Goal: Task Accomplishment & Management: Use online tool/utility

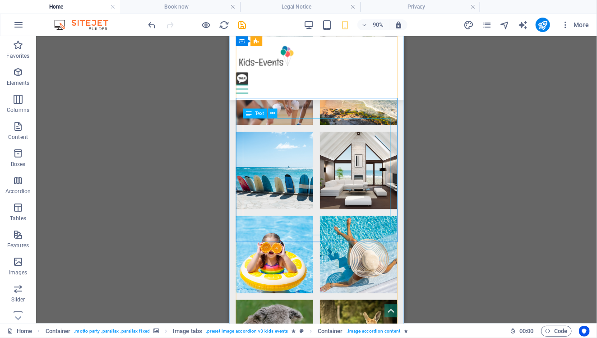
click at [413, 162] on div "Drag here to replace the existing content. Press “Ctrl” if you want to create a…" at bounding box center [316, 179] width 560 height 287
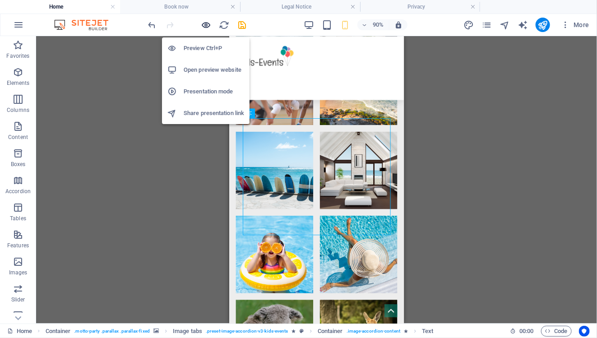
click at [208, 24] on icon "button" at bounding box center [206, 25] width 10 height 10
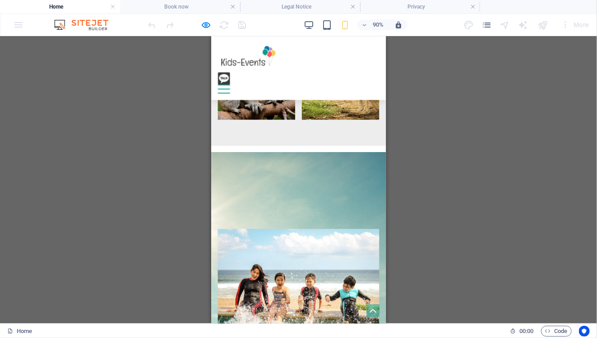
scroll to position [1294, 0]
click at [341, 250] on img "Trigger 1" at bounding box center [307, 309] width 179 height 119
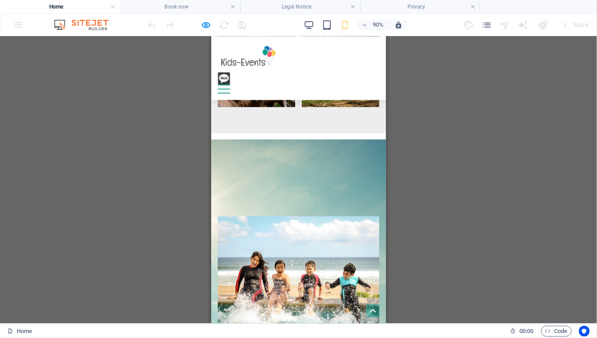
scroll to position [1303, 0]
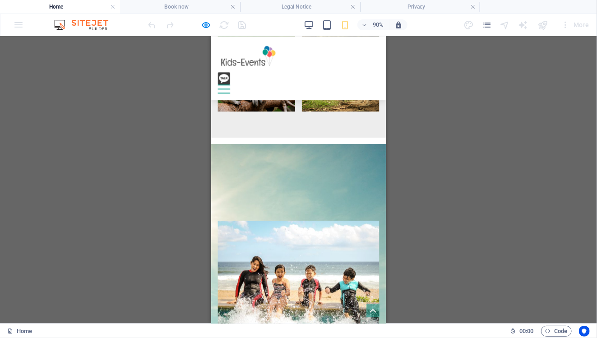
click at [324, 240] on img "Trigger 1" at bounding box center [307, 299] width 179 height 119
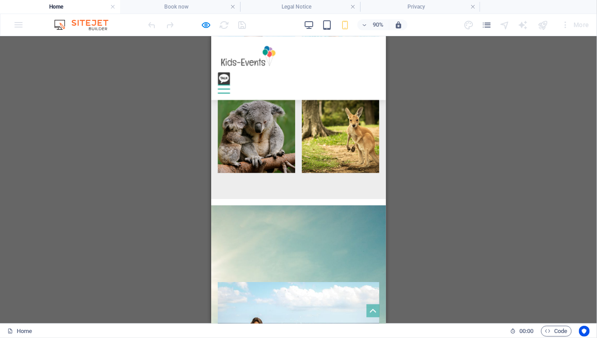
scroll to position [1233, 0]
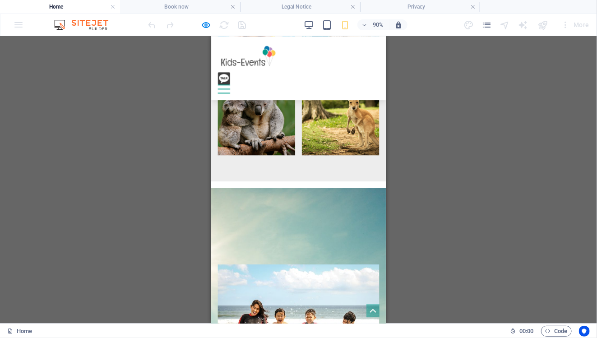
scroll to position [1266, 0]
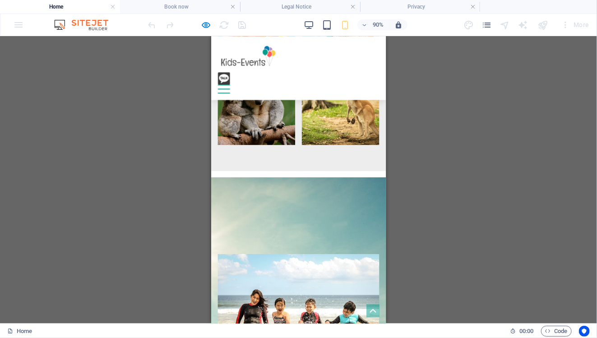
click at [450, 186] on div "Drag here to replace the existing content. Press “Ctrl” if you want to create a…" at bounding box center [298, 179] width 597 height 287
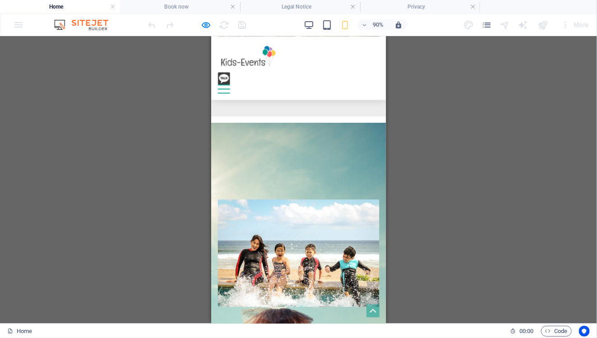
scroll to position [1326, 0]
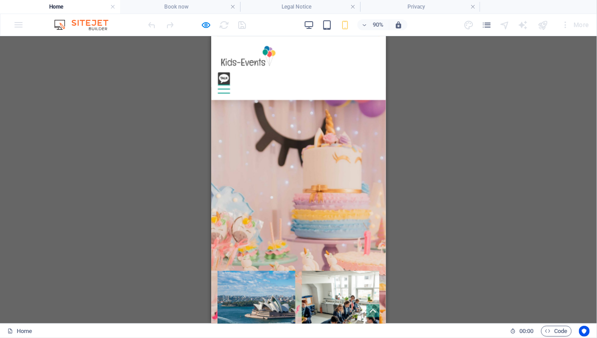
scroll to position [665, 0]
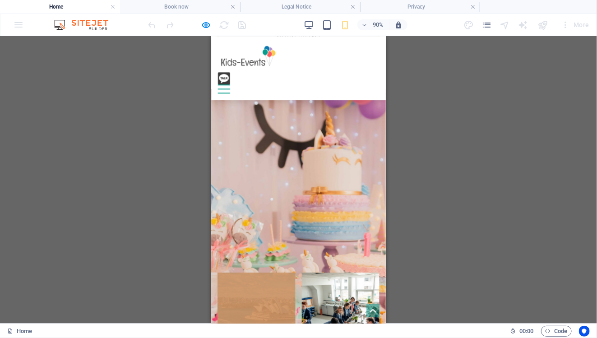
click at [265, 298] on link at bounding box center [261, 341] width 86 height 86
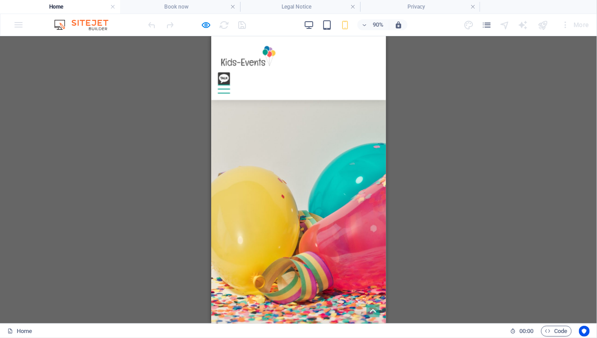
click at [409, 183] on div "Drag here to replace the existing content. Press “Ctrl” if you want to create a…" at bounding box center [298, 179] width 597 height 287
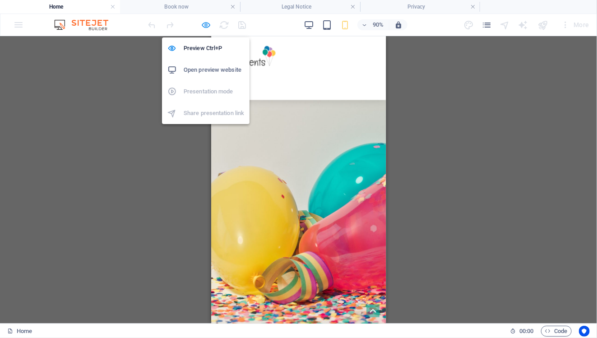
click at [208, 27] on icon "button" at bounding box center [206, 25] width 10 height 10
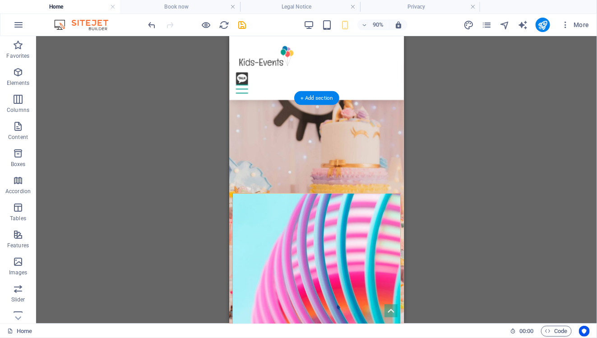
scroll to position [695, 0]
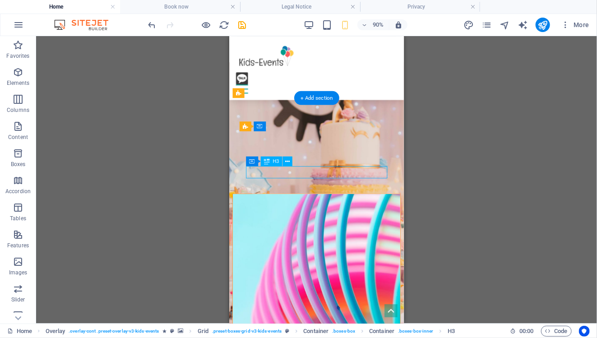
click at [444, 202] on div "H3 Boxes Container Container Banner Container Banner Menu Bar Menu Bar Logo Spa…" at bounding box center [316, 179] width 560 height 287
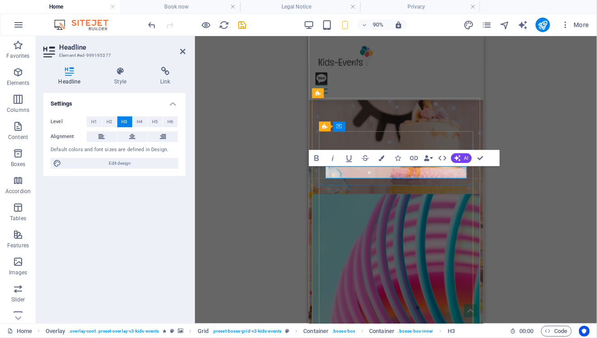
click at [500, 225] on div "H3 Boxes Container Container Banner Container Banner Menu Bar Menu Bar Logo Spa…" at bounding box center [396, 179] width 402 height 287
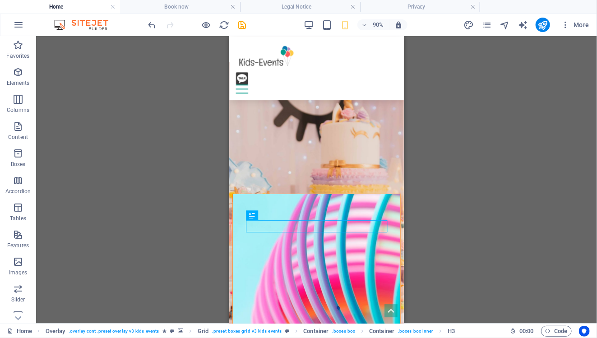
click at [480, 213] on div "H3 Boxes Container Container Banner Container Banner Menu Bar Menu Bar Logo Spa…" at bounding box center [316, 179] width 560 height 287
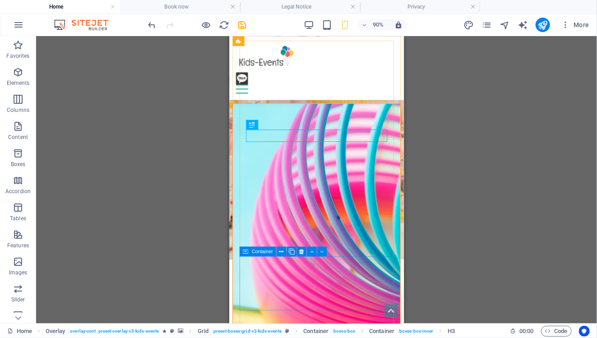
scroll to position [795, 0]
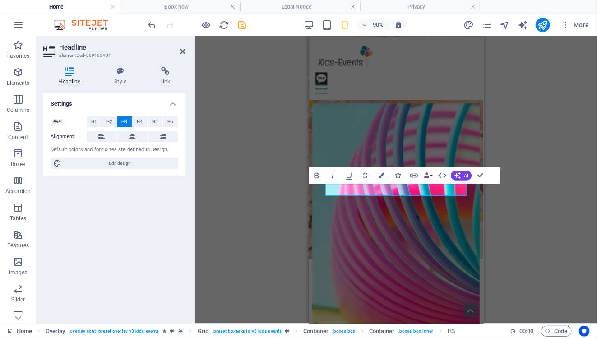
click at [511, 183] on div "H3 Boxes Container Container Banner Container Banner Menu Bar Menu Bar Logo Spa…" at bounding box center [396, 179] width 402 height 287
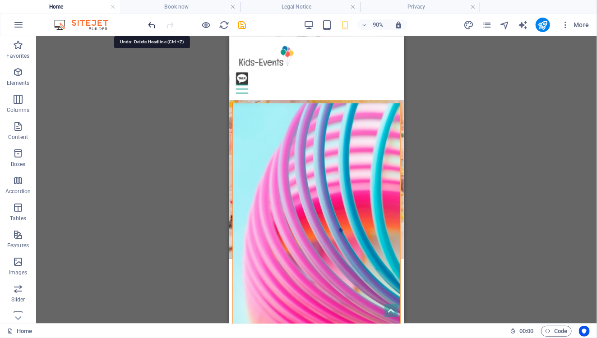
click at [148, 24] on icon "undo" at bounding box center [152, 25] width 10 height 10
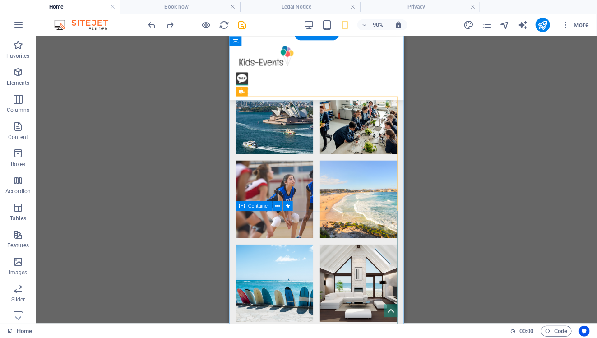
scroll to position [1740, 0]
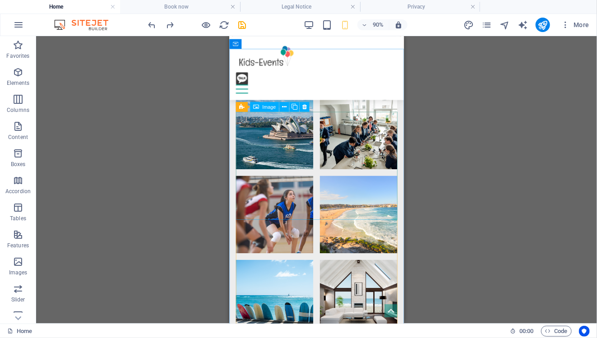
click at [274, 106] on span "Image" at bounding box center [269, 106] width 14 height 5
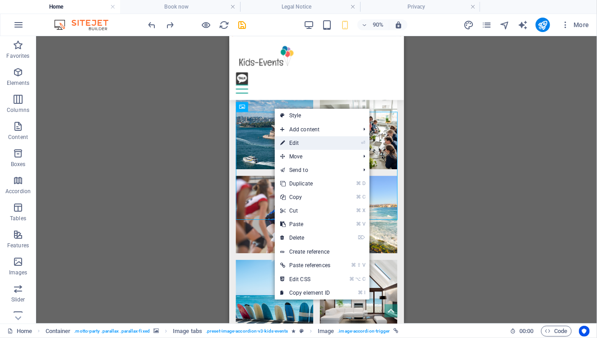
click at [294, 138] on link "⏎ Edit" at bounding box center [305, 143] width 61 height 14
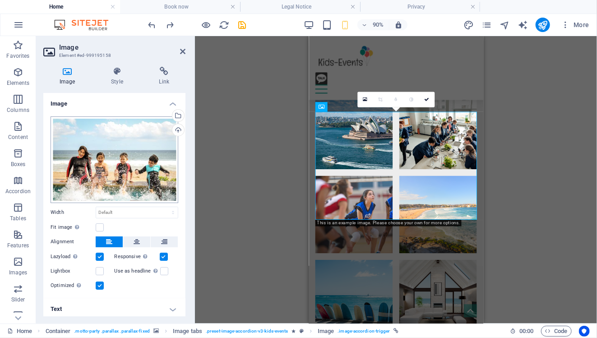
scroll to position [2, 0]
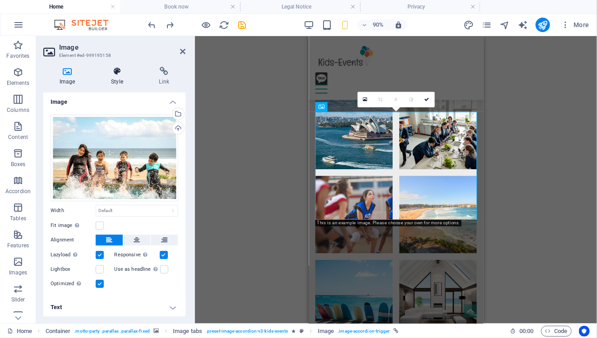
click at [122, 75] on icon at bounding box center [117, 71] width 44 height 9
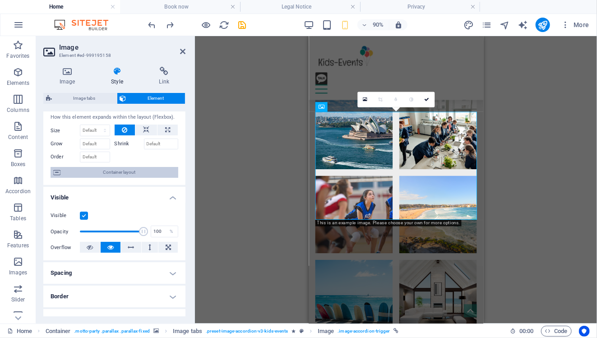
scroll to position [0, 0]
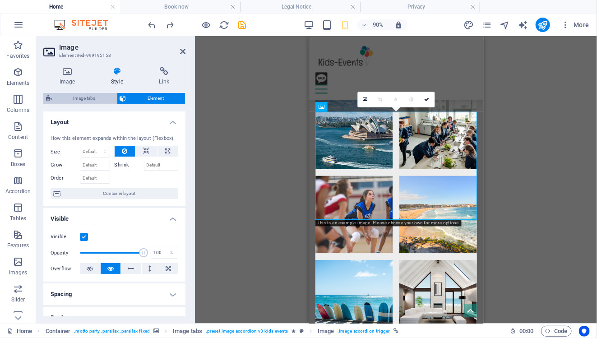
click at [87, 101] on span "Image tabs" at bounding box center [85, 98] width 60 height 11
select select "rem"
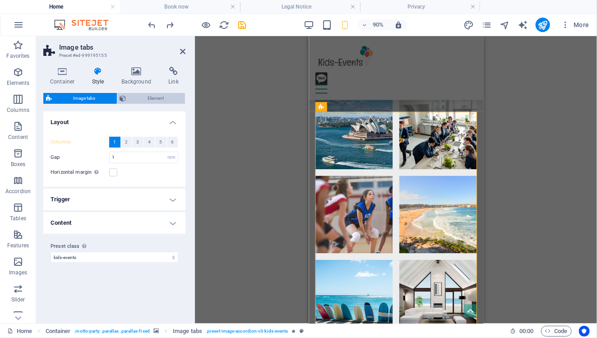
click at [133, 100] on span "Element" at bounding box center [156, 98] width 54 height 11
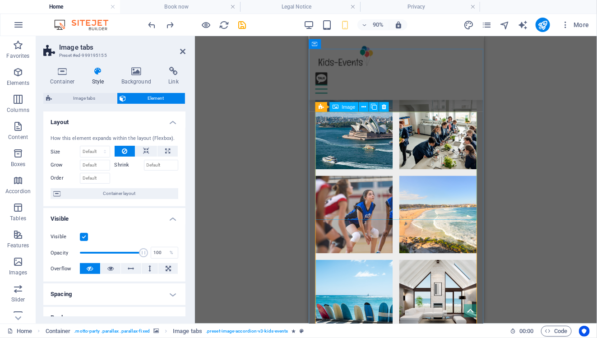
click at [133, 73] on icon at bounding box center [137, 71] width 44 height 9
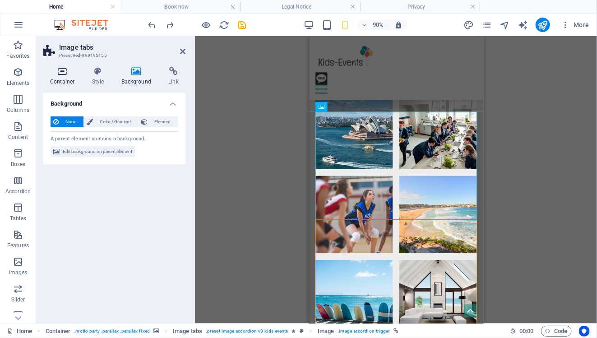
click at [62, 72] on icon at bounding box center [62, 71] width 38 height 9
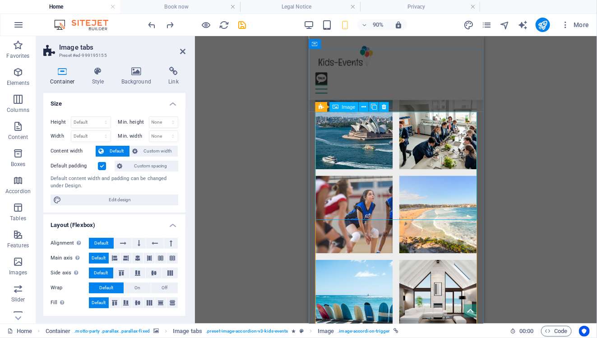
click at [348, 107] on span "Image" at bounding box center [348, 106] width 14 height 5
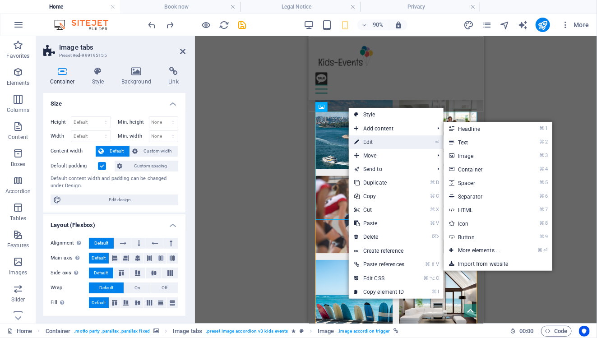
click at [371, 138] on link "⏎ Edit" at bounding box center [379, 142] width 61 height 14
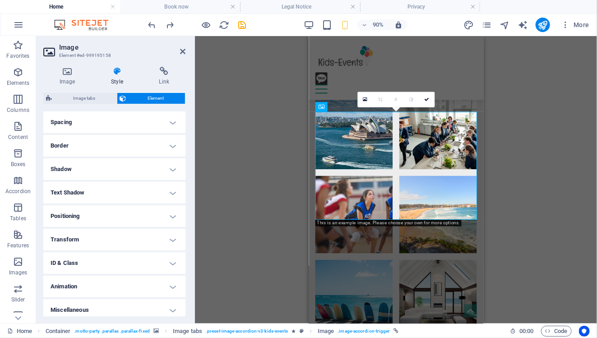
scroll to position [176, 0]
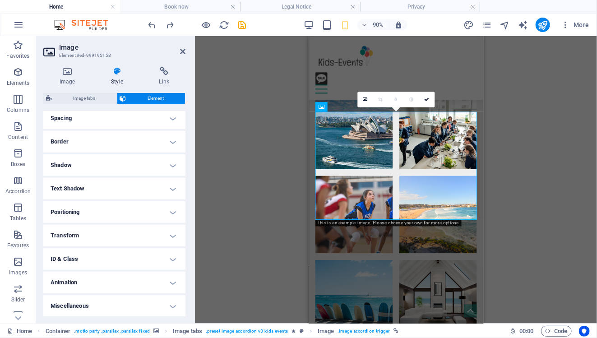
click at [165, 191] on h4 "Text Shadow" at bounding box center [114, 189] width 142 height 22
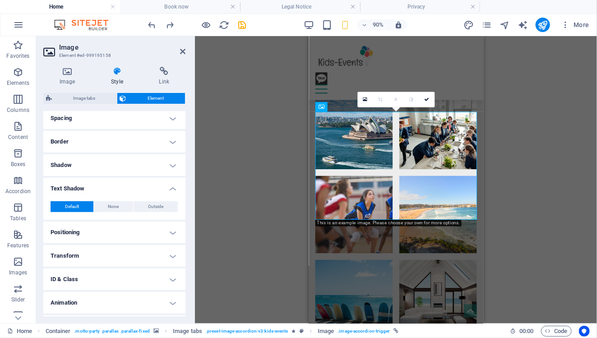
click at [170, 190] on h4 "Text Shadow" at bounding box center [114, 186] width 142 height 16
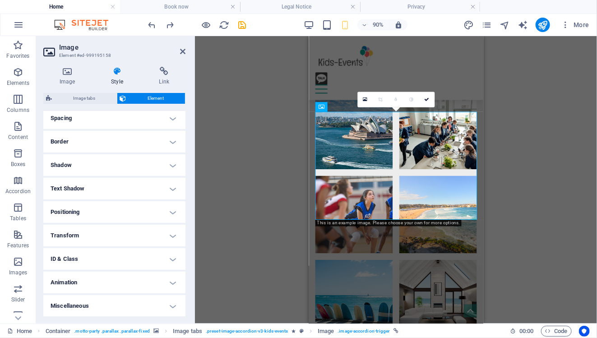
click at [170, 190] on h4 "Text Shadow" at bounding box center [114, 189] width 142 height 22
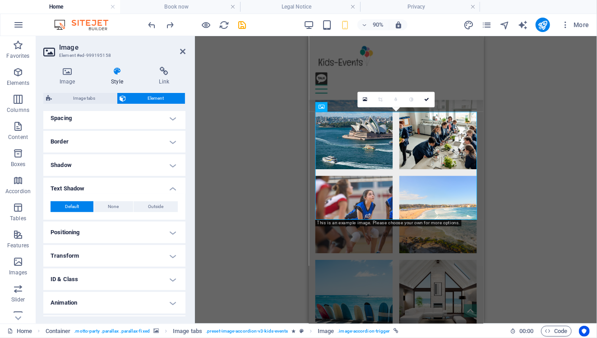
click at [170, 190] on h4 "Text Shadow" at bounding box center [114, 186] width 142 height 16
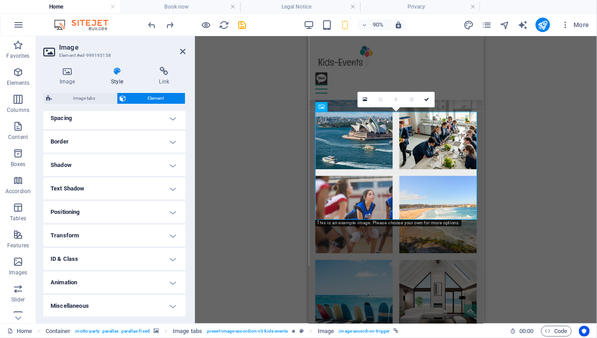
click at [169, 215] on h4 "Positioning" at bounding box center [114, 212] width 142 height 22
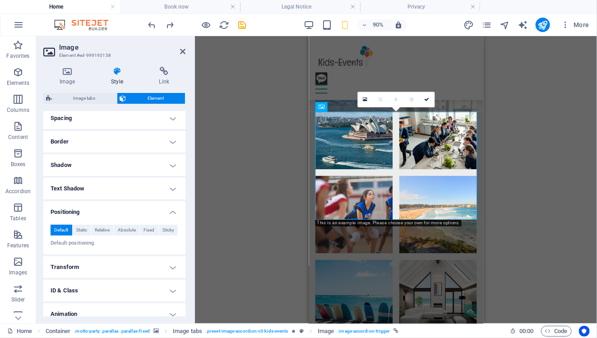
click at [169, 215] on h4 "Positioning" at bounding box center [114, 209] width 142 height 16
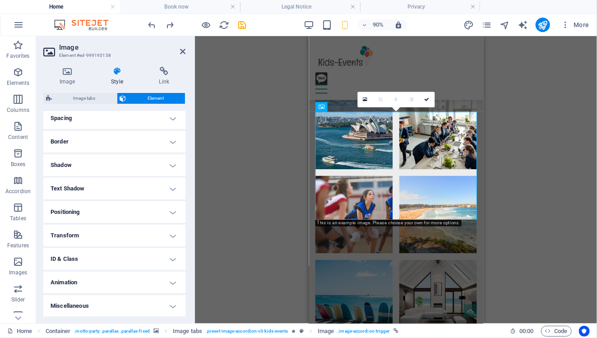
click at [166, 235] on h4 "Transform" at bounding box center [114, 236] width 142 height 22
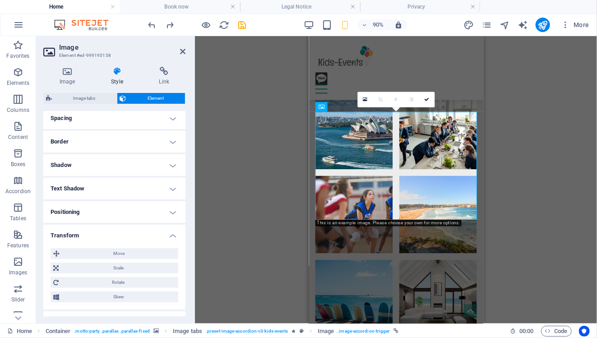
click at [166, 235] on h4 "Transform" at bounding box center [114, 233] width 142 height 16
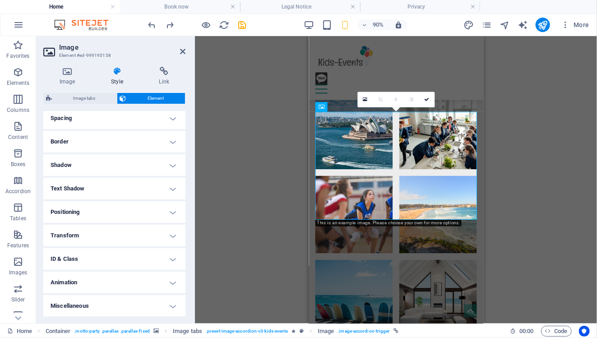
click at [164, 285] on h4 "Animation" at bounding box center [114, 282] width 142 height 22
click at [164, 285] on h4 "Animation" at bounding box center [114, 279] width 142 height 16
click at [172, 258] on h4 "ID & Class" at bounding box center [114, 259] width 142 height 22
click at [172, 258] on h4 "ID & Class" at bounding box center [114, 256] width 142 height 16
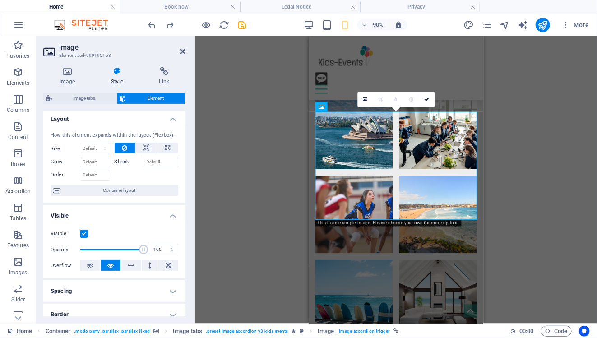
scroll to position [0, 0]
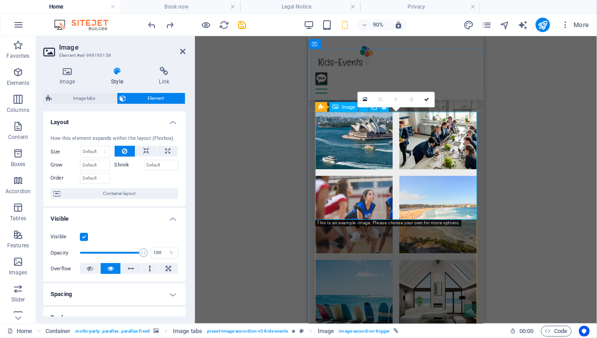
click at [321, 104] on icon at bounding box center [320, 107] width 5 height 10
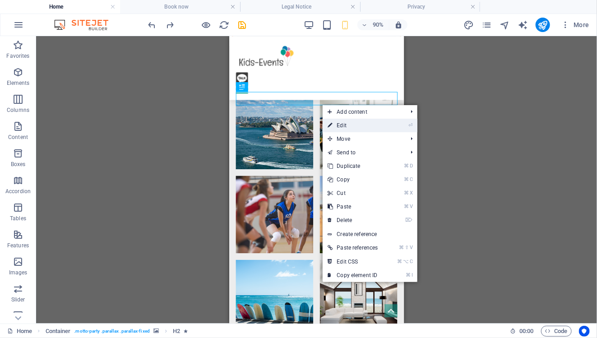
click at [348, 124] on link "⏎ Edit" at bounding box center [352, 126] width 61 height 14
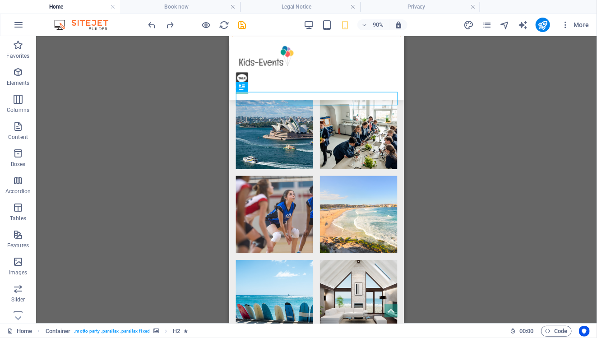
click at [469, 135] on div "H3 Boxes Container Container Banner Container Banner Menu Bar Logo Spacer Space…" at bounding box center [316, 179] width 560 height 287
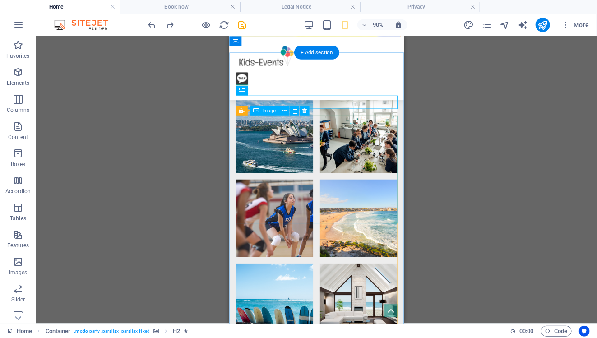
scroll to position [1737, 0]
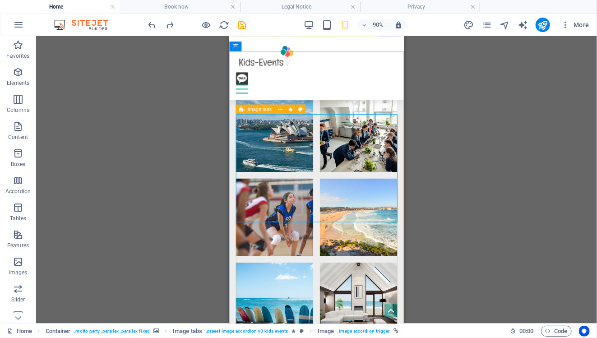
click at [245, 112] on div "Image tabs" at bounding box center [254, 109] width 39 height 10
click at [272, 108] on span "Image" at bounding box center [269, 109] width 14 height 5
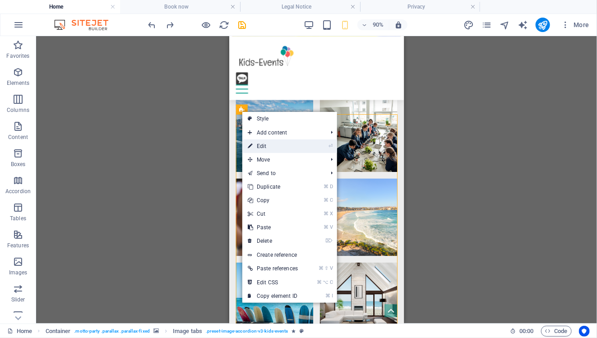
click at [263, 142] on link "⏎ Edit" at bounding box center [272, 146] width 61 height 14
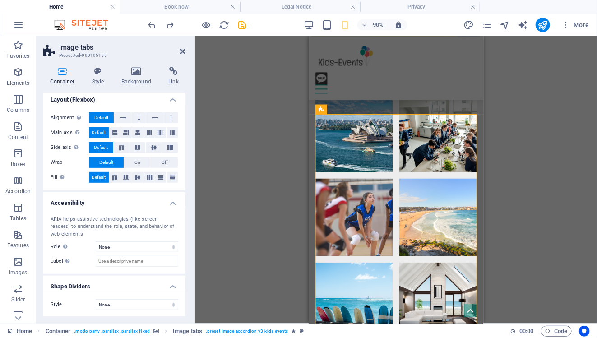
scroll to position [0, 0]
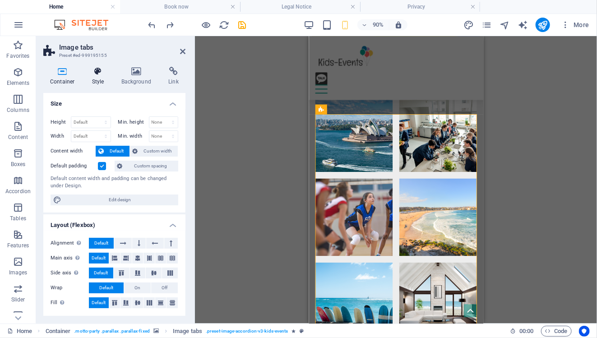
click at [105, 82] on h4 "Style" at bounding box center [99, 76] width 29 height 19
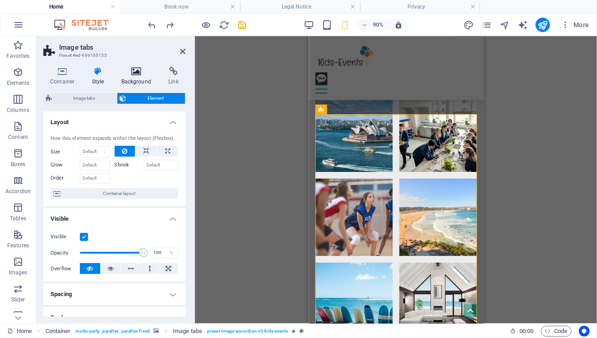
click at [128, 81] on h4 "Background" at bounding box center [138, 76] width 47 height 19
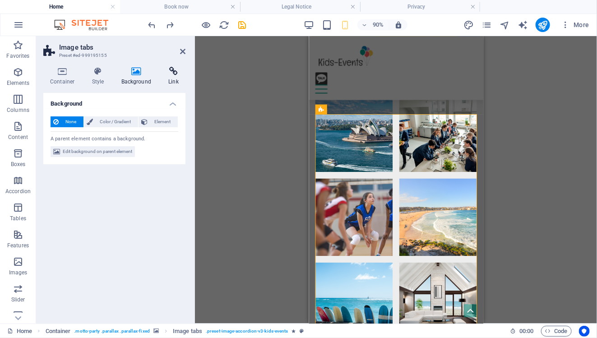
click at [170, 79] on h4 "Link" at bounding box center [173, 76] width 24 height 19
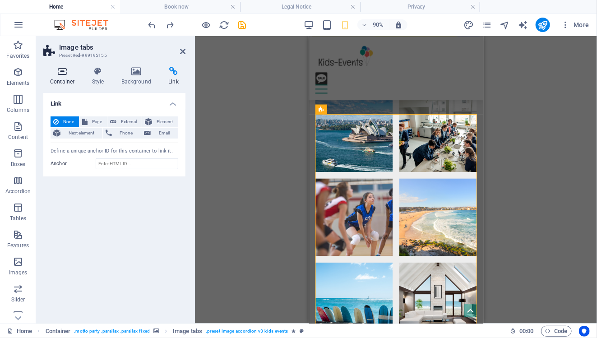
click at [69, 73] on icon at bounding box center [62, 71] width 38 height 9
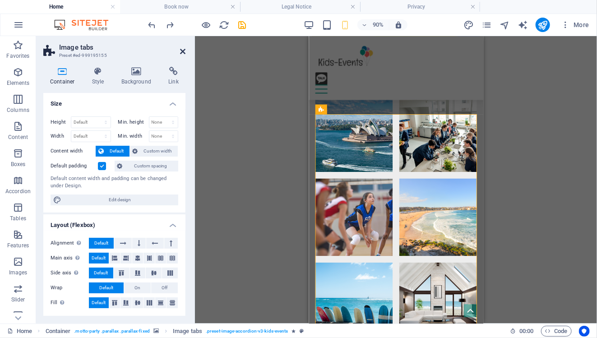
click at [184, 51] on icon at bounding box center [182, 51] width 5 height 7
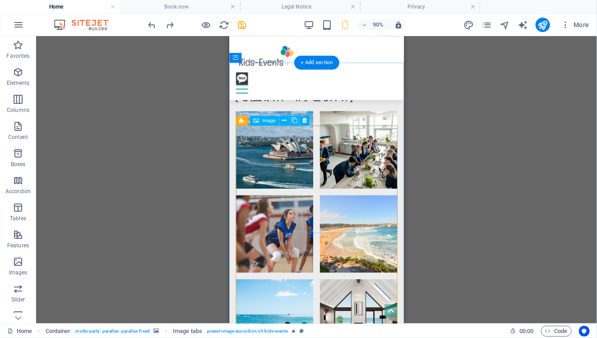
scroll to position [1726, 0]
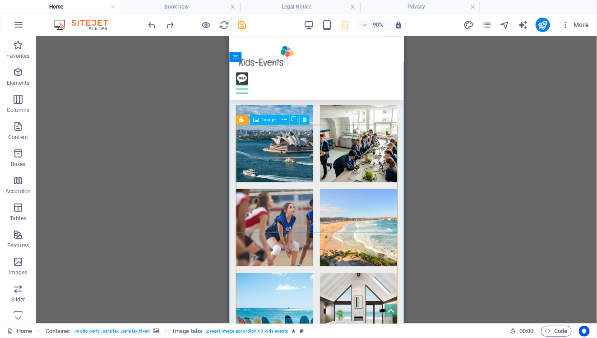
click at [265, 120] on span "Image" at bounding box center [269, 119] width 14 height 5
click at [239, 119] on icon at bounding box center [241, 120] width 5 height 10
click at [292, 119] on button at bounding box center [290, 120] width 10 height 10
select select "fade"
select select "s"
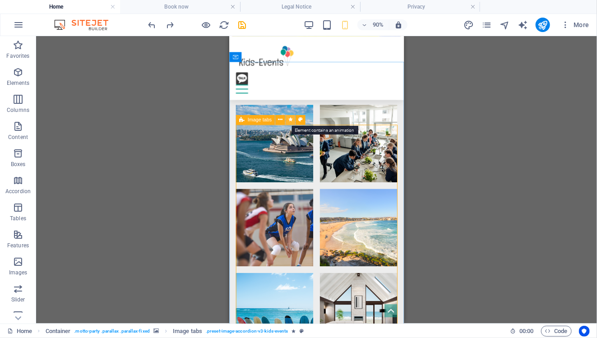
select select "s"
select select "scroll"
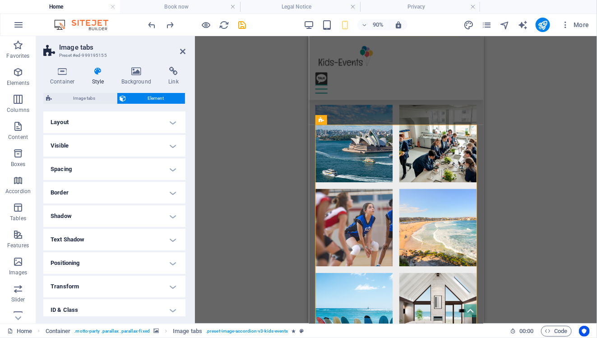
scroll to position [0, 0]
click at [358, 123] on icon at bounding box center [359, 119] width 5 height 9
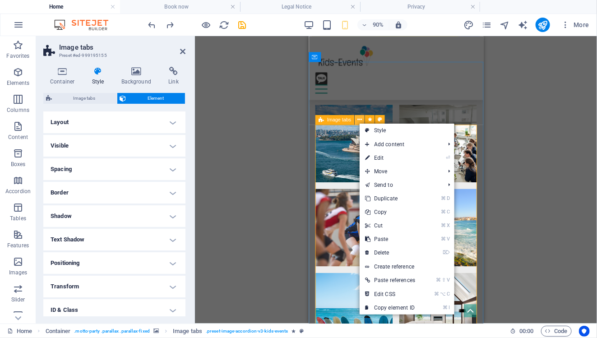
click at [358, 122] on icon at bounding box center [359, 119] width 5 height 9
click at [380, 121] on icon at bounding box center [379, 119] width 5 height 9
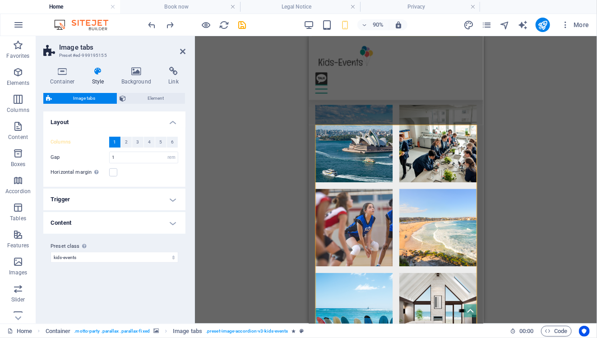
click at [151, 203] on h4 "Trigger" at bounding box center [114, 199] width 142 height 22
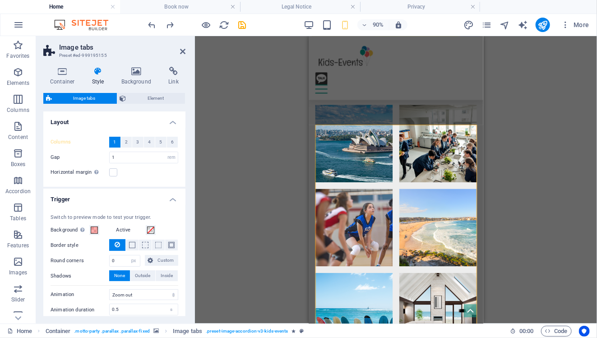
click at [152, 202] on h4 "Trigger" at bounding box center [114, 196] width 142 height 16
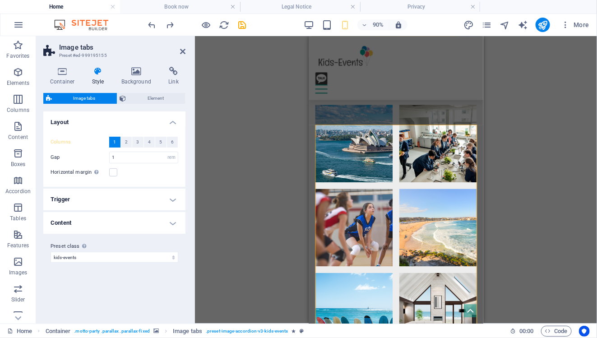
click at [176, 225] on h4 "Content" at bounding box center [114, 223] width 142 height 22
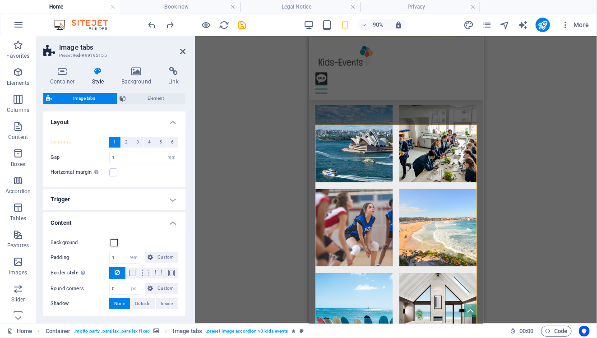
scroll to position [37, 0]
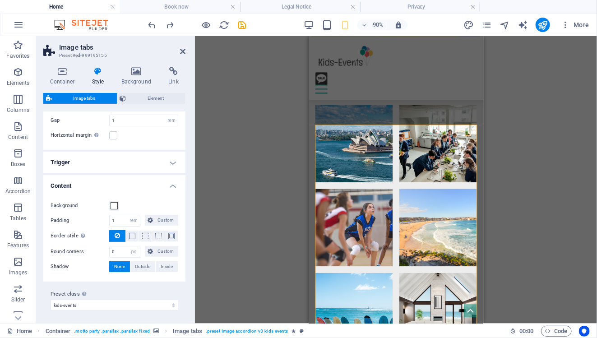
click at [172, 189] on h4 "Content" at bounding box center [114, 183] width 142 height 16
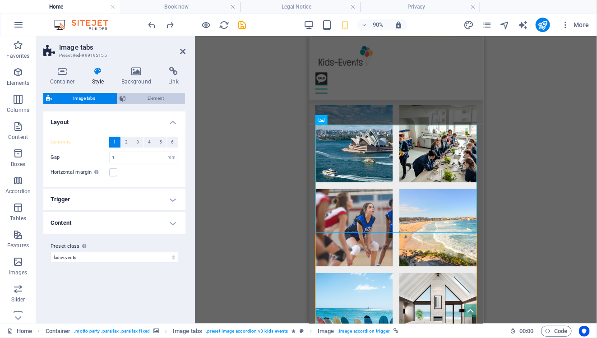
click at [152, 96] on span "Element" at bounding box center [156, 98] width 54 height 11
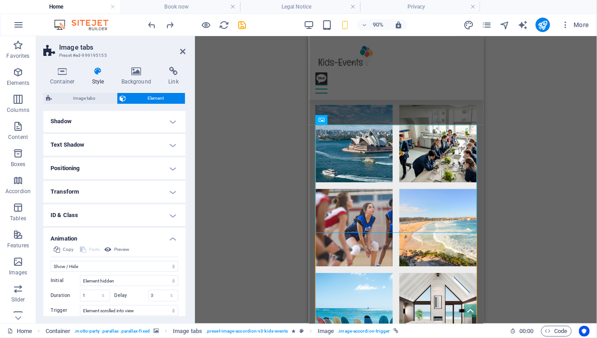
scroll to position [143, 0]
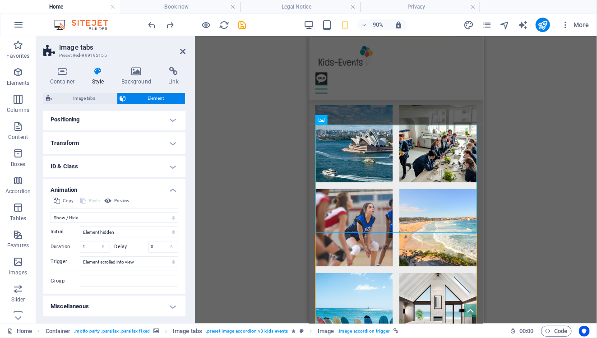
click at [172, 192] on h4 "Animation" at bounding box center [114, 187] width 142 height 16
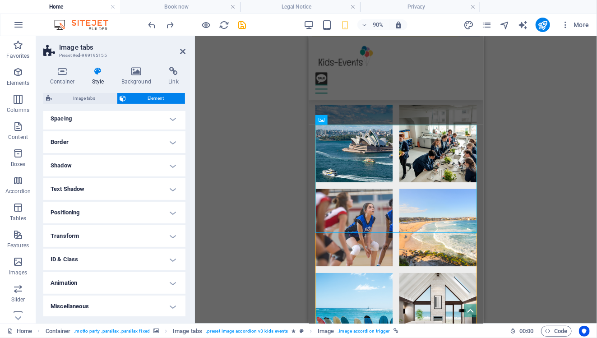
click at [165, 307] on h4 "Miscellaneous" at bounding box center [114, 306] width 142 height 22
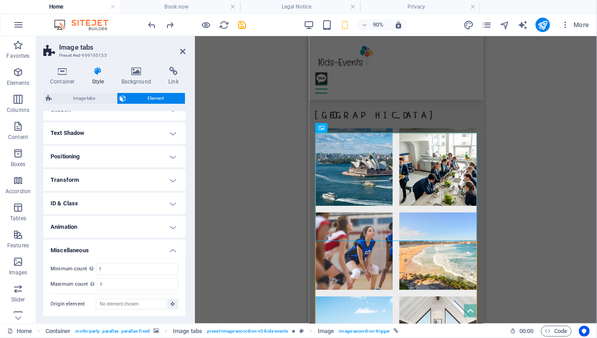
scroll to position [1678, 0]
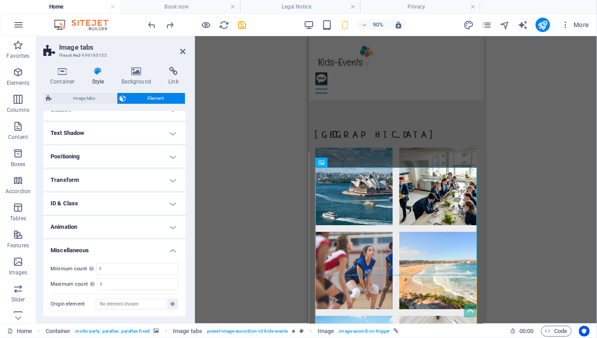
click at [173, 252] on h4 "Miscellaneous" at bounding box center [114, 247] width 142 height 16
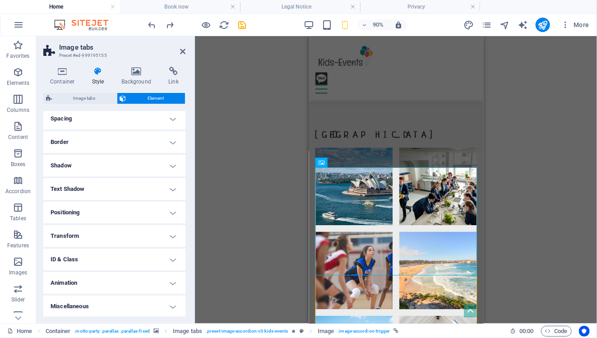
click at [166, 234] on h4 "Transform" at bounding box center [114, 236] width 142 height 22
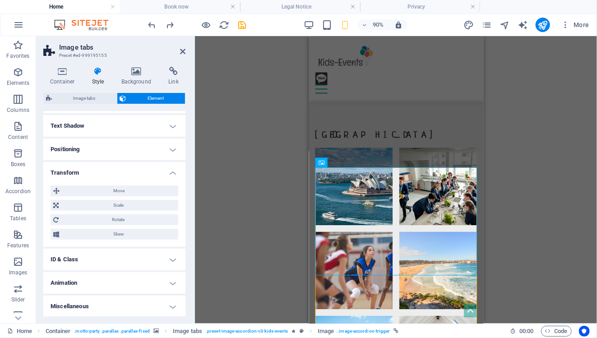
click at [170, 175] on h4 "Transform" at bounding box center [114, 170] width 142 height 16
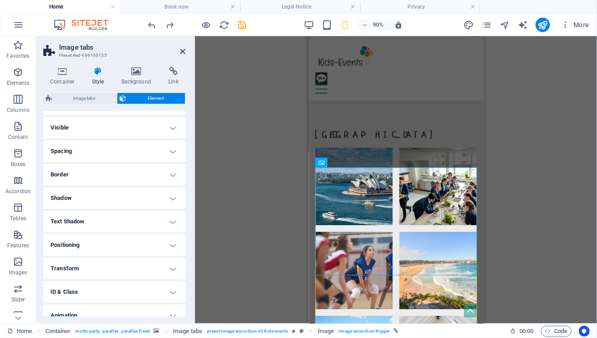
scroll to position [0, 0]
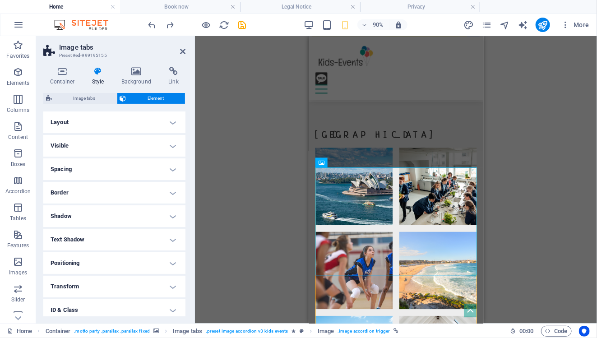
click at [175, 117] on h4 "Layout" at bounding box center [114, 122] width 142 height 22
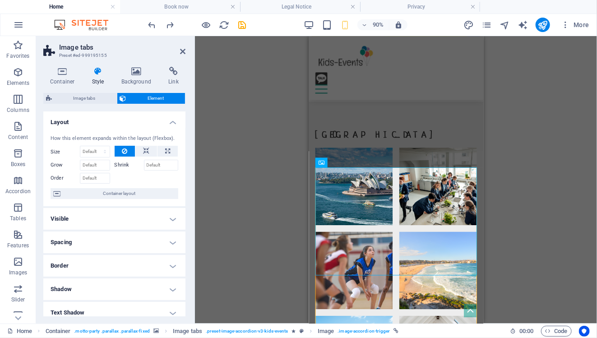
click at [175, 118] on h4 "Layout" at bounding box center [114, 119] width 142 height 16
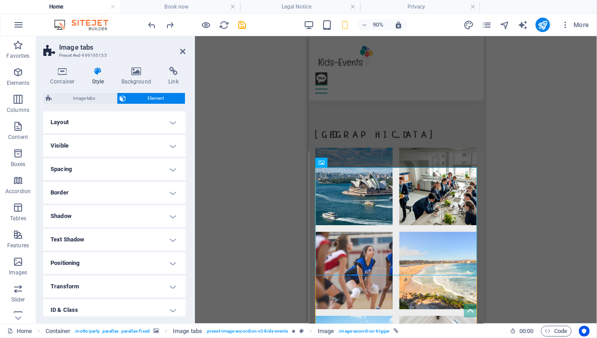
click at [171, 141] on h4 "Visible" at bounding box center [114, 146] width 142 height 22
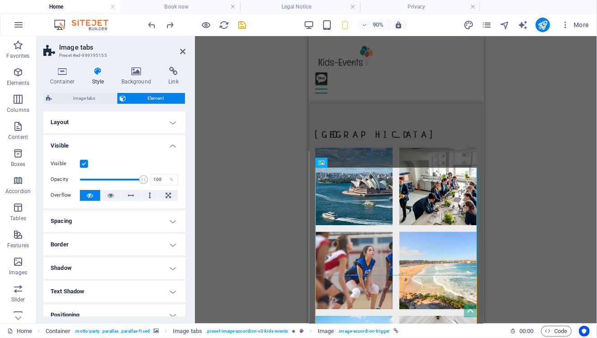
click at [170, 142] on h4 "Visible" at bounding box center [114, 143] width 142 height 16
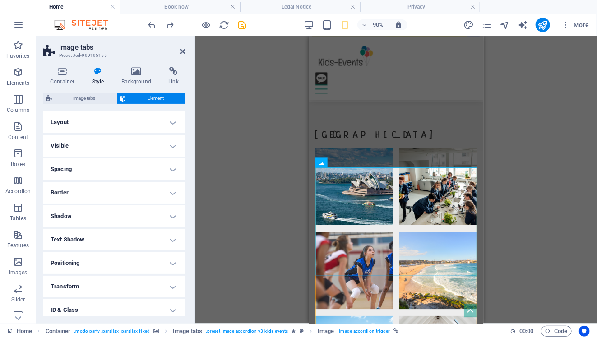
click at [166, 166] on h4 "Spacing" at bounding box center [114, 169] width 142 height 22
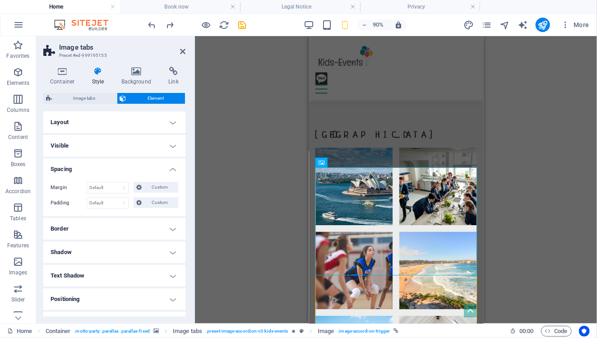
click at [166, 166] on h4 "Spacing" at bounding box center [114, 166] width 142 height 16
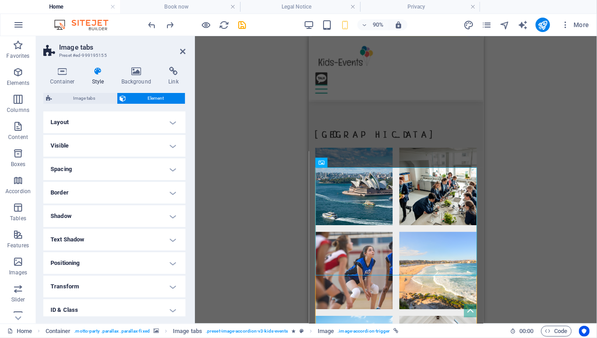
click at [165, 190] on h4 "Border" at bounding box center [114, 193] width 142 height 22
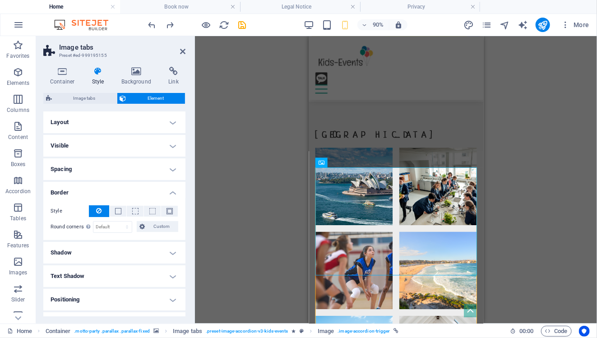
click at [165, 190] on h4 "Border" at bounding box center [114, 190] width 142 height 16
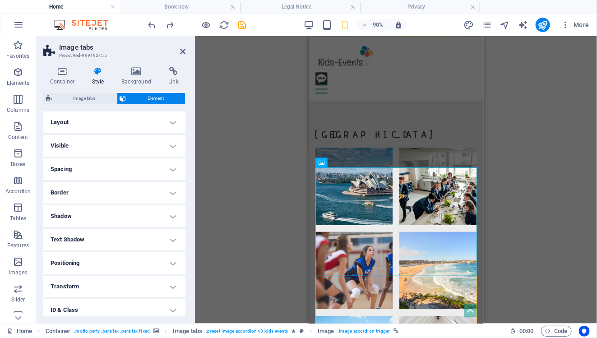
click at [173, 212] on h4 "Shadow" at bounding box center [114, 216] width 142 height 22
click at [172, 212] on h4 "Shadow" at bounding box center [114, 213] width 142 height 16
click at [92, 96] on span "Image tabs" at bounding box center [85, 98] width 60 height 11
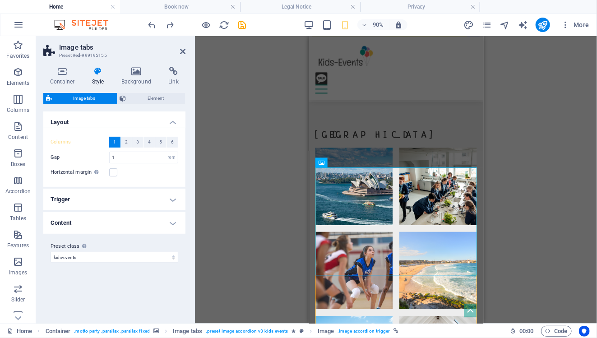
click at [175, 117] on h4 "Layout" at bounding box center [114, 119] width 142 height 16
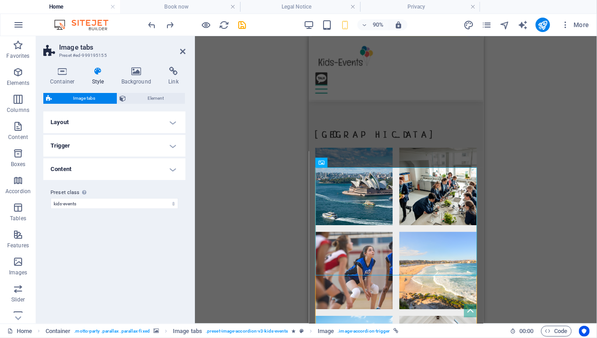
click at [171, 140] on h4 "Trigger" at bounding box center [114, 146] width 142 height 22
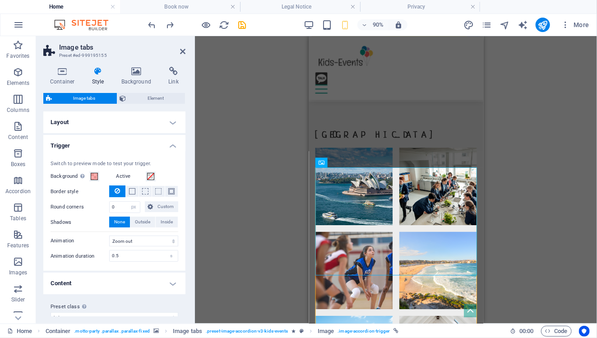
click at [171, 140] on h4 "Trigger" at bounding box center [114, 143] width 142 height 16
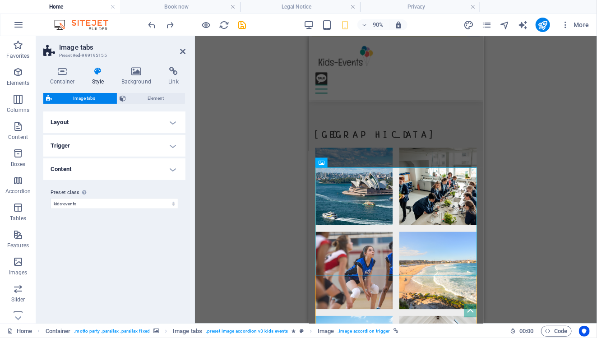
click at [170, 171] on h4 "Content" at bounding box center [114, 169] width 142 height 22
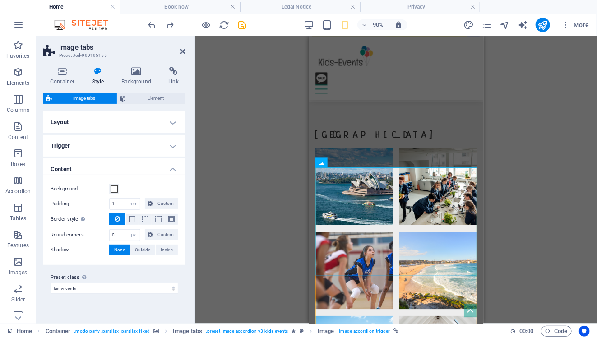
click at [170, 170] on h4 "Content" at bounding box center [114, 166] width 142 height 16
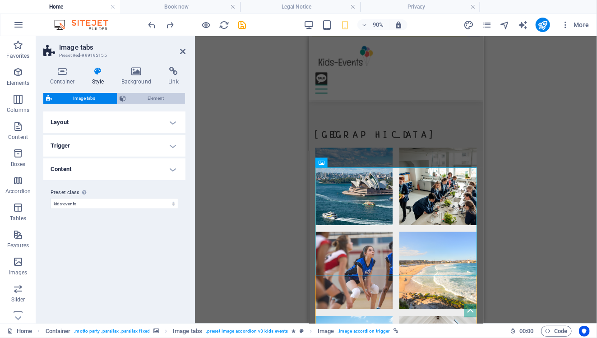
click at [145, 99] on span "Element" at bounding box center [156, 98] width 54 height 11
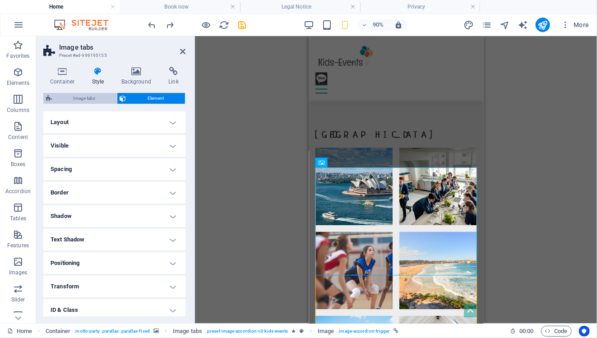
click at [114, 96] on span "Image tabs" at bounding box center [85, 98] width 60 height 11
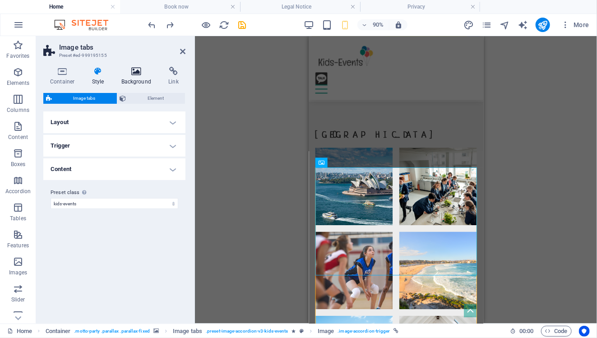
click at [142, 75] on icon at bounding box center [137, 71] width 44 height 9
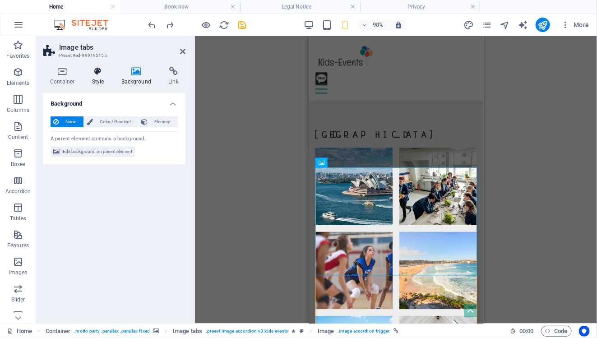
click at [99, 67] on icon at bounding box center [98, 71] width 26 height 9
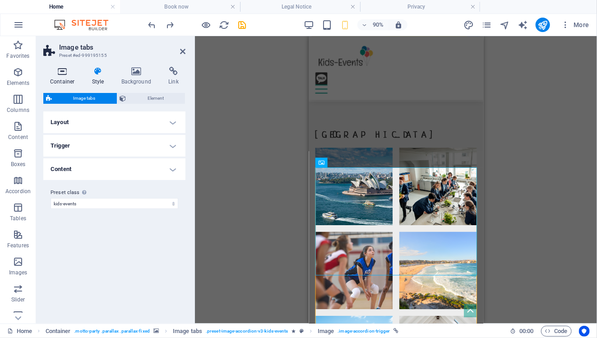
click at [64, 78] on h4 "Container" at bounding box center [64, 76] width 42 height 19
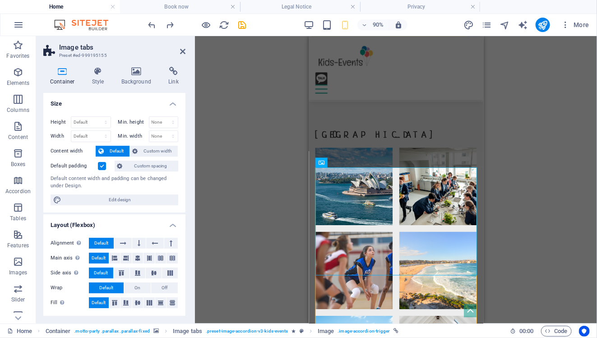
click at [185, 52] on aside "Image tabs Preset #ed-999195155 Container Style Background Link Size Height Def…" at bounding box center [115, 179] width 159 height 287
click at [184, 51] on icon at bounding box center [182, 51] width 5 height 7
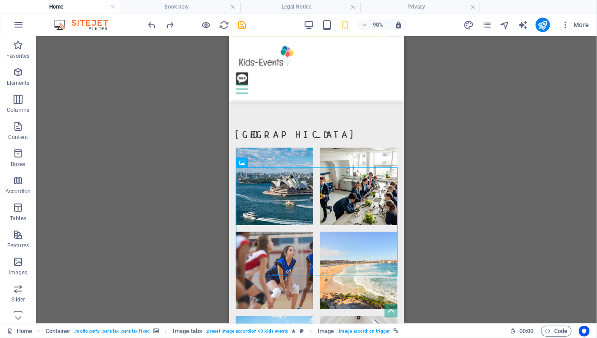
click at [436, 188] on div "Drag here to replace the existing content. Press “Ctrl” if you want to create a…" at bounding box center [316, 179] width 560 height 287
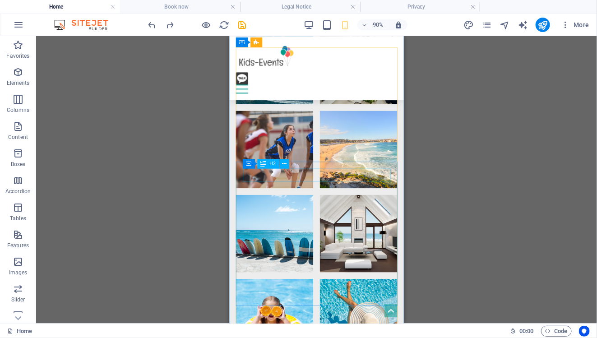
scroll to position [1810, 0]
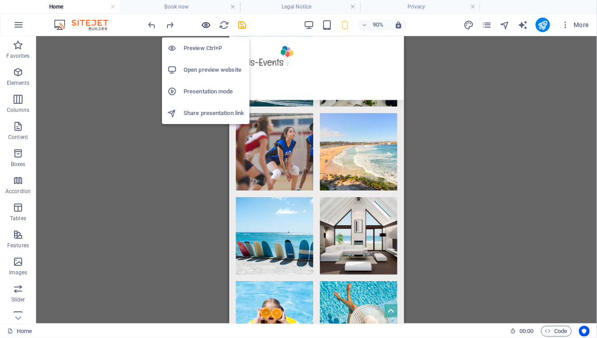
click at [207, 24] on icon "button" at bounding box center [206, 25] width 10 height 10
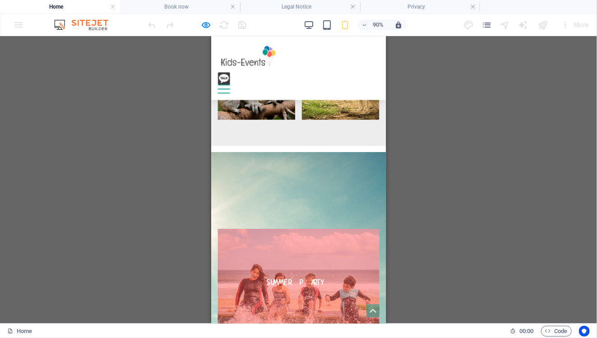
scroll to position [1294, 0]
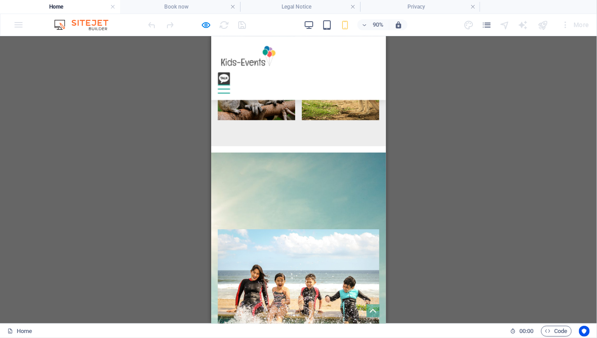
click at [324, 250] on link "Summer Party" at bounding box center [307, 309] width 179 height 119
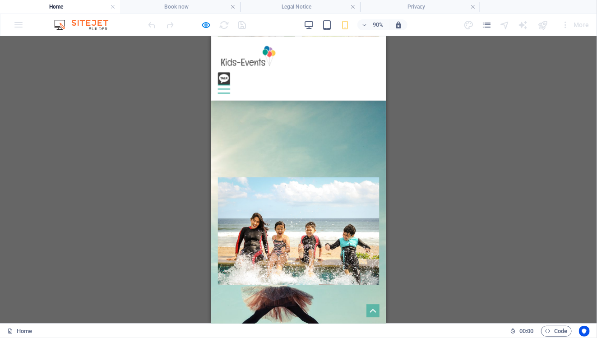
scroll to position [1350, 0]
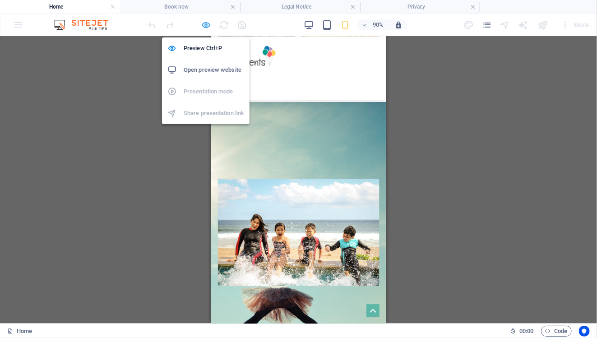
click at [210, 24] on icon "button" at bounding box center [206, 25] width 10 height 10
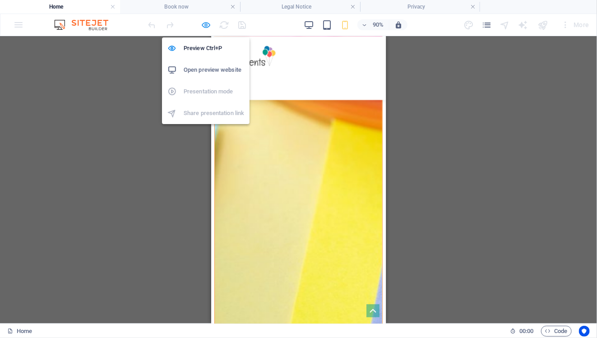
scroll to position [1787, 0]
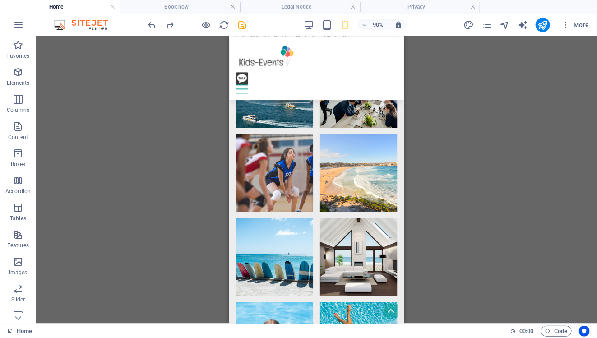
click at [176, 143] on div "Drag here to replace the existing content. Press “Ctrl” if you want to create a…" at bounding box center [316, 179] width 560 height 287
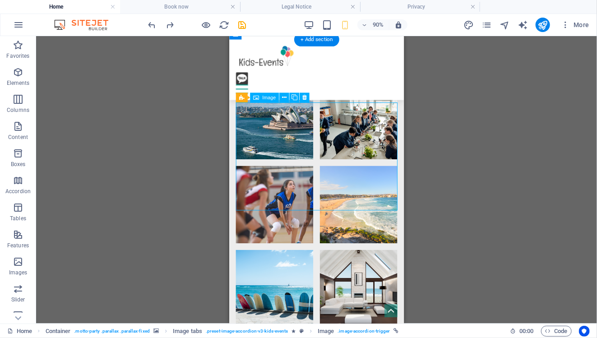
scroll to position [1750, 0]
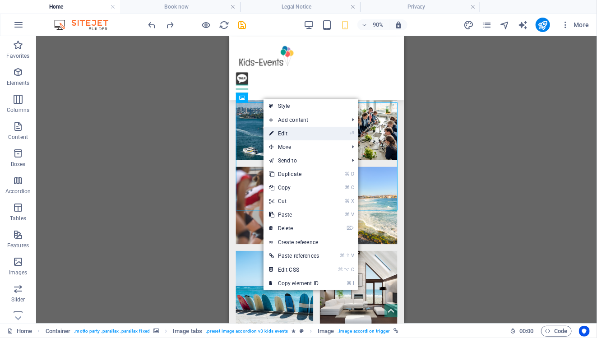
click at [300, 136] on link "⏎ Edit" at bounding box center [293, 134] width 61 height 14
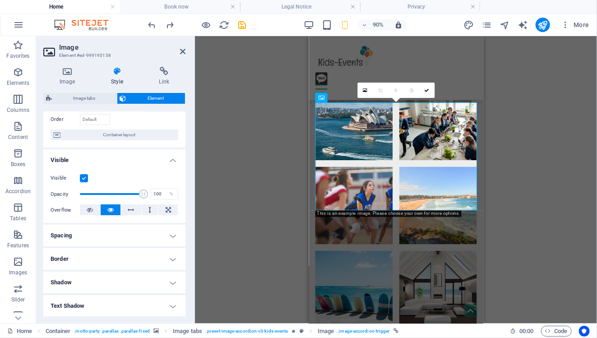
scroll to position [57, 0]
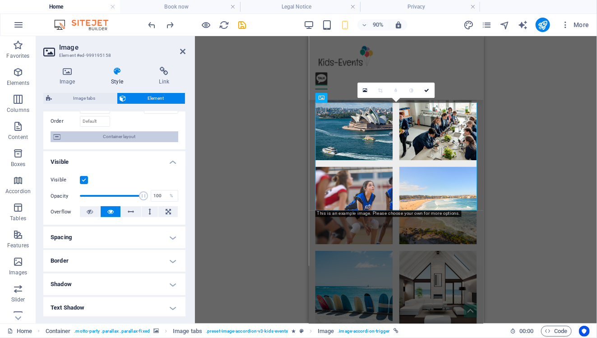
click at [134, 141] on span "Container layout" at bounding box center [119, 136] width 112 height 11
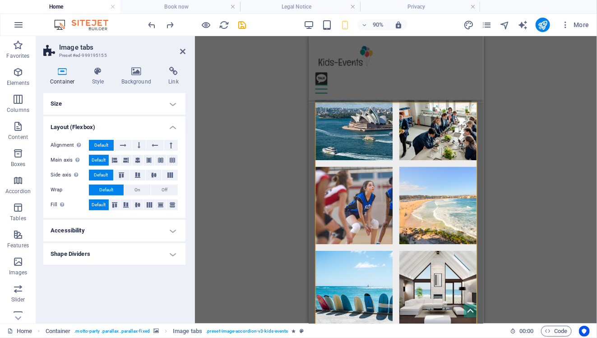
click at [175, 124] on h4 "Layout (Flexbox)" at bounding box center [114, 124] width 142 height 16
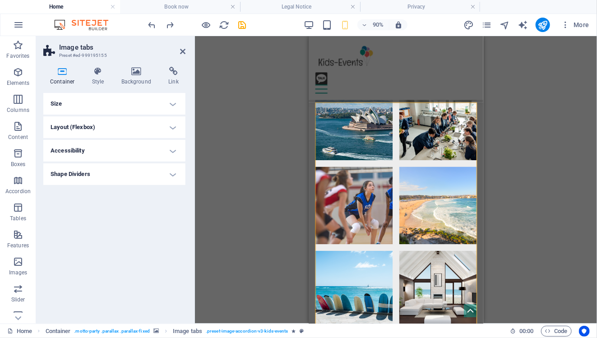
click at [169, 178] on h4 "Shape Dividers" at bounding box center [114, 174] width 142 height 22
click at [169, 176] on h4 "Shape Dividers" at bounding box center [114, 171] width 142 height 16
click at [172, 106] on h4 "Size" at bounding box center [114, 104] width 142 height 22
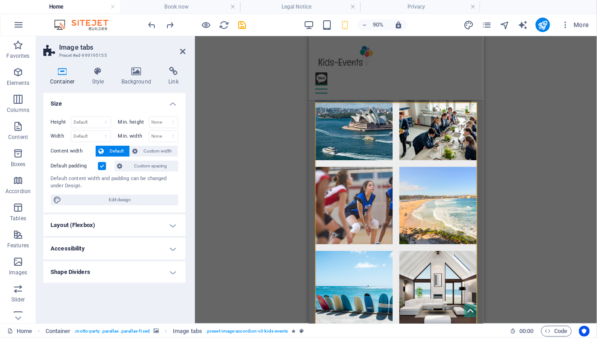
click at [172, 106] on h4 "Size" at bounding box center [114, 101] width 142 height 16
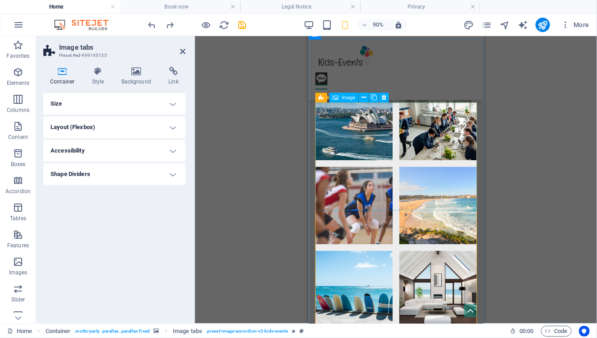
click at [320, 94] on icon at bounding box center [320, 97] width 5 height 10
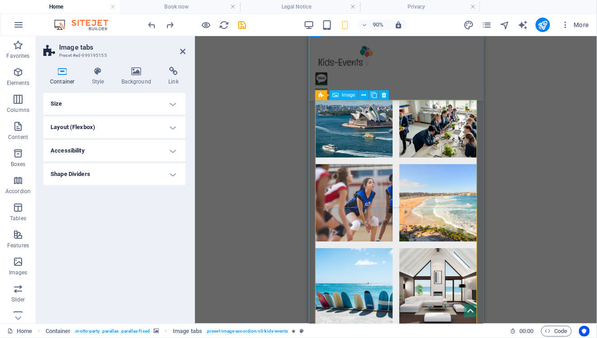
scroll to position [1745, 0]
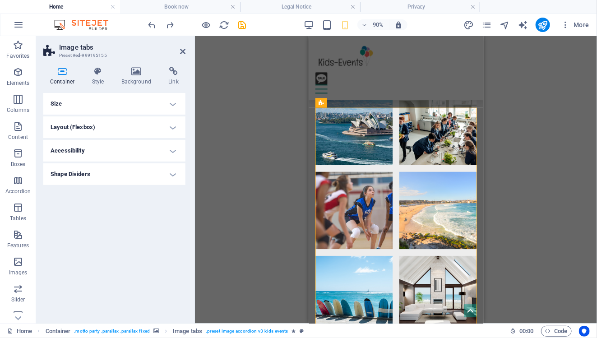
click at [158, 127] on h4 "Layout (Flexbox)" at bounding box center [114, 127] width 142 height 22
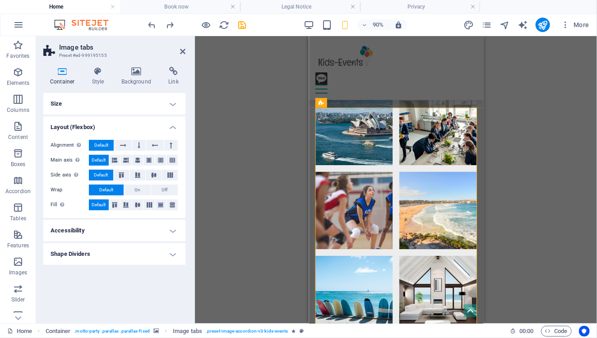
click at [158, 127] on h4 "Layout (Flexbox)" at bounding box center [114, 124] width 142 height 16
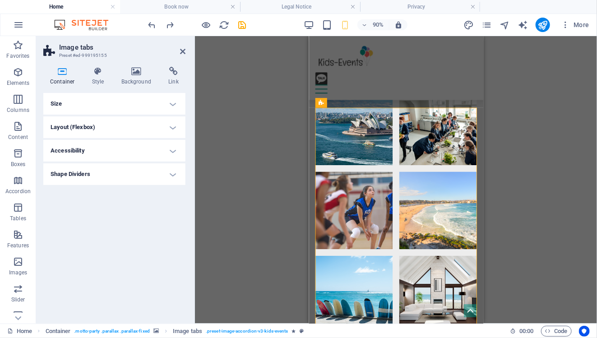
click at [161, 106] on h4 "Size" at bounding box center [114, 104] width 142 height 22
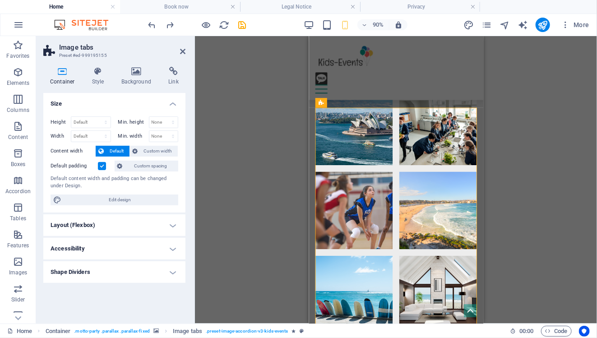
click at [161, 106] on h4 "Size" at bounding box center [114, 101] width 142 height 16
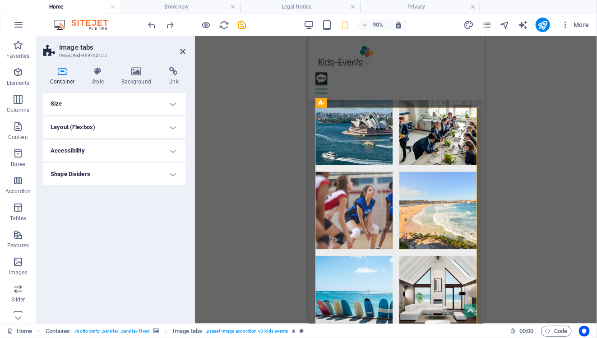
click at [172, 157] on h4 "Accessibility" at bounding box center [114, 151] width 142 height 22
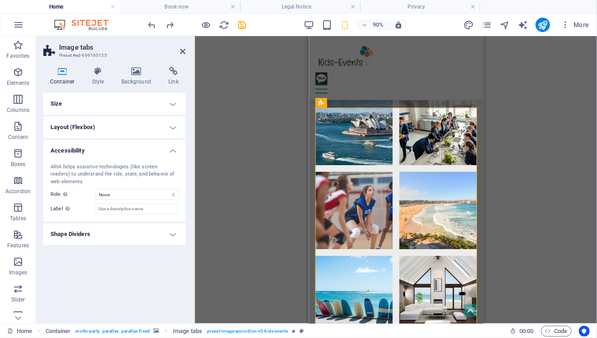
click at [172, 157] on div "ARIA helps assistive technologies (like screen readers) to understand the role,…" at bounding box center [114, 189] width 142 height 66
click at [174, 152] on h4 "Accessibility" at bounding box center [114, 148] width 142 height 16
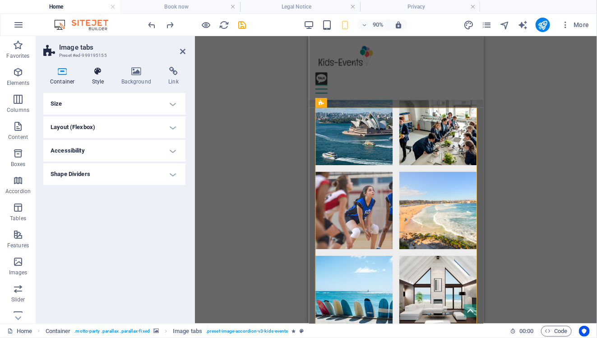
click at [97, 83] on h4 "Style" at bounding box center [99, 76] width 29 height 19
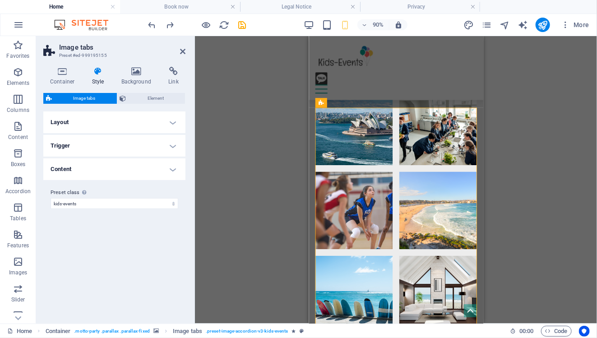
click at [155, 123] on h4 "Layout" at bounding box center [114, 122] width 142 height 22
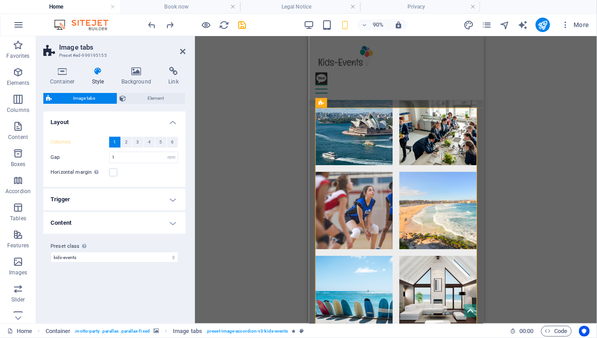
click at [165, 121] on h4 "Layout" at bounding box center [114, 119] width 142 height 16
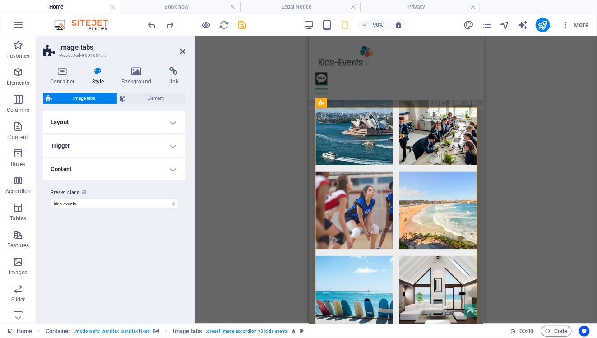
click at [170, 143] on h4 "Trigger" at bounding box center [114, 146] width 142 height 22
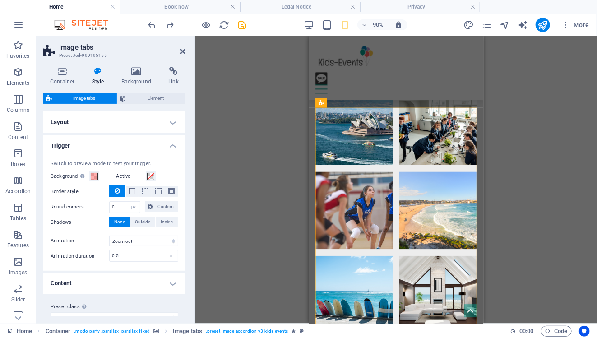
scroll to position [13, 0]
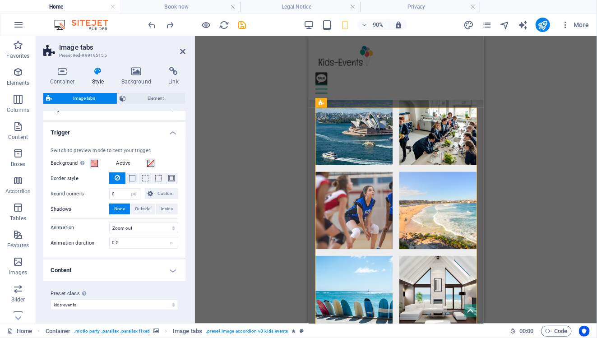
click at [128, 261] on h4 "Content" at bounding box center [114, 270] width 142 height 22
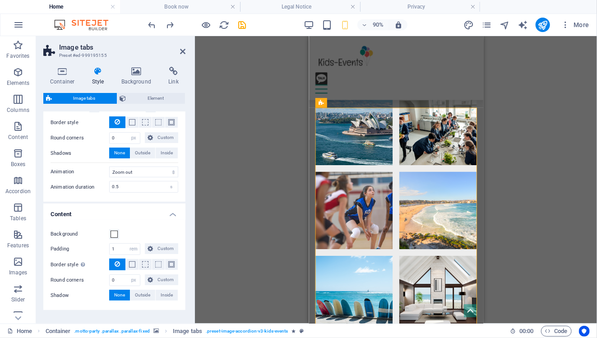
scroll to position [97, 0]
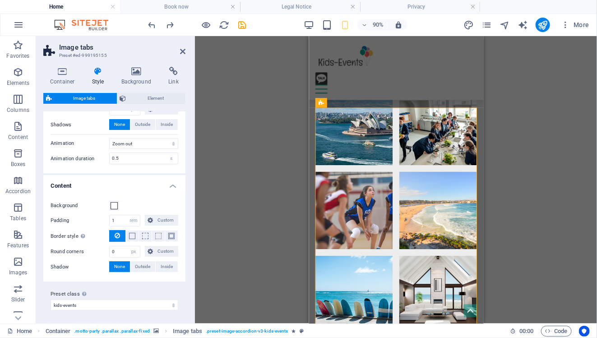
click at [169, 186] on h4 "Content" at bounding box center [114, 183] width 142 height 16
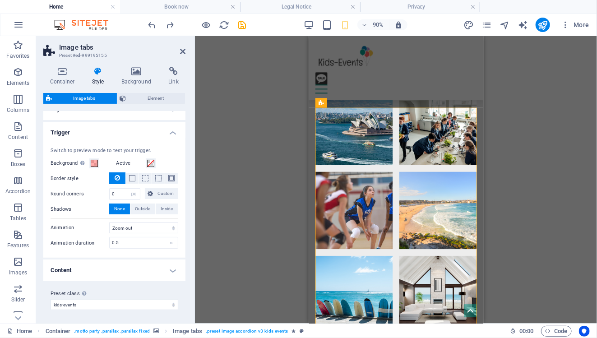
click at [175, 132] on h4 "Trigger" at bounding box center [114, 130] width 142 height 16
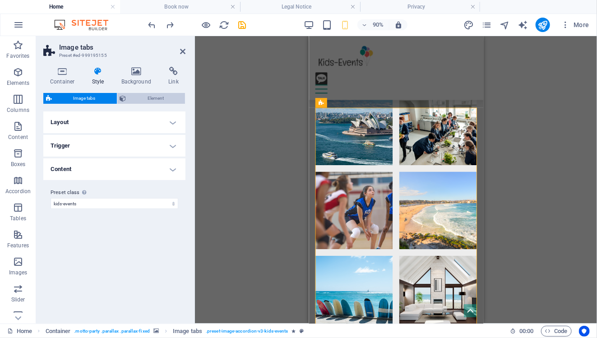
click at [162, 98] on span "Element" at bounding box center [156, 98] width 54 height 11
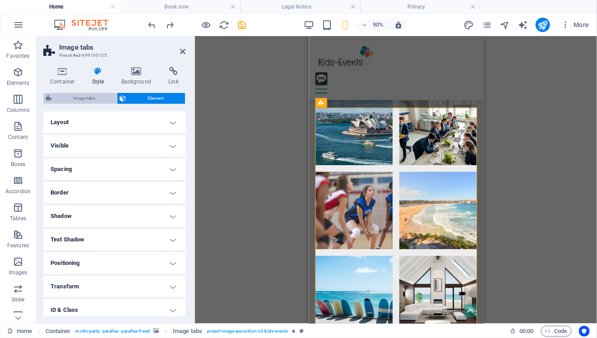
click at [109, 98] on span "Image tabs" at bounding box center [85, 98] width 60 height 11
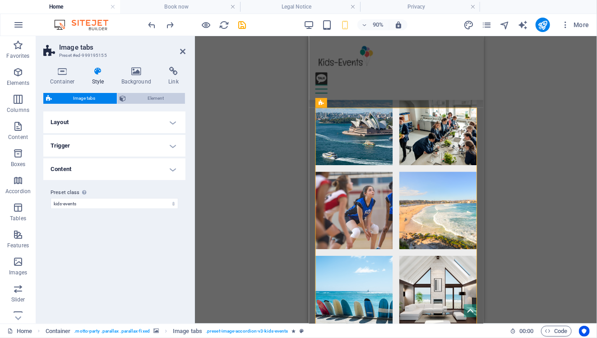
click at [143, 97] on span "Element" at bounding box center [156, 98] width 54 height 11
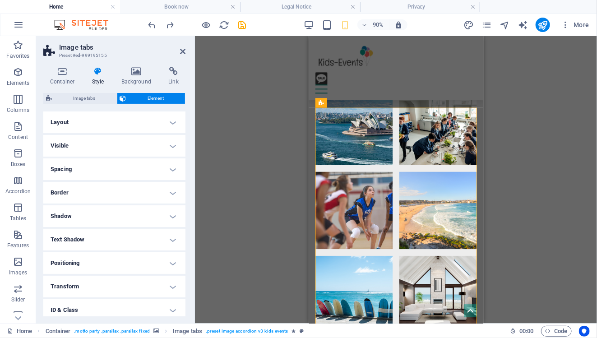
click at [138, 119] on h4 "Layout" at bounding box center [114, 122] width 142 height 22
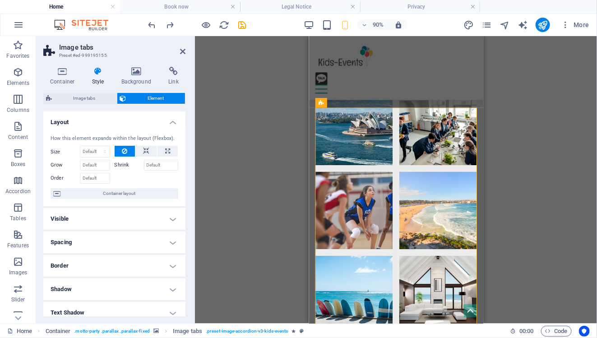
click at [138, 119] on h4 "Layout" at bounding box center [114, 119] width 142 height 16
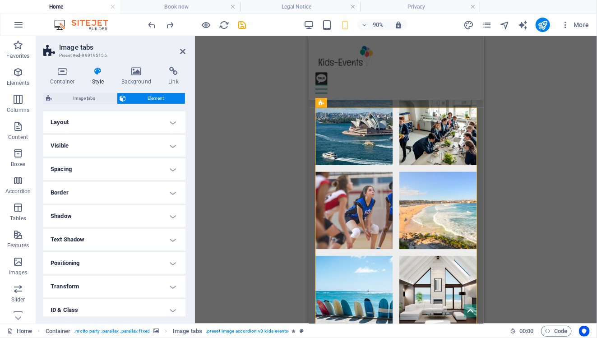
click at [137, 144] on h4 "Visible" at bounding box center [114, 146] width 142 height 22
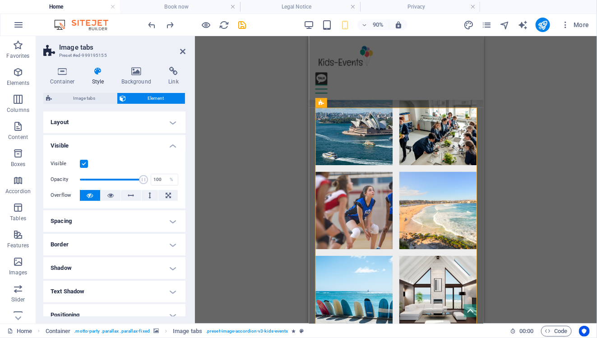
click at [171, 142] on h4 "Visible" at bounding box center [114, 143] width 142 height 16
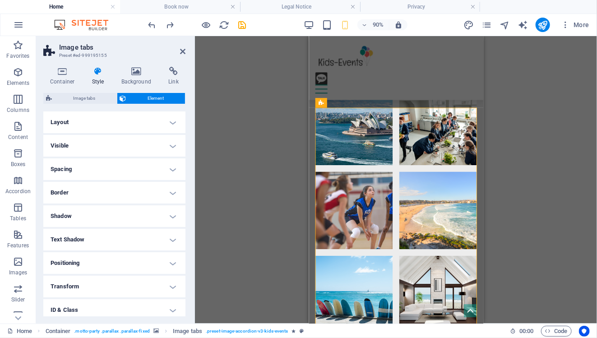
click at [167, 168] on h4 "Spacing" at bounding box center [114, 169] width 142 height 22
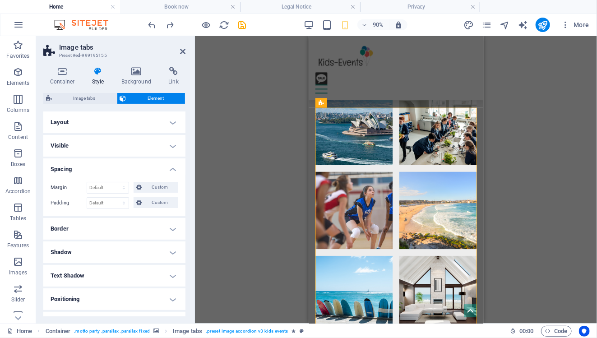
click at [167, 168] on h4 "Spacing" at bounding box center [114, 166] width 142 height 16
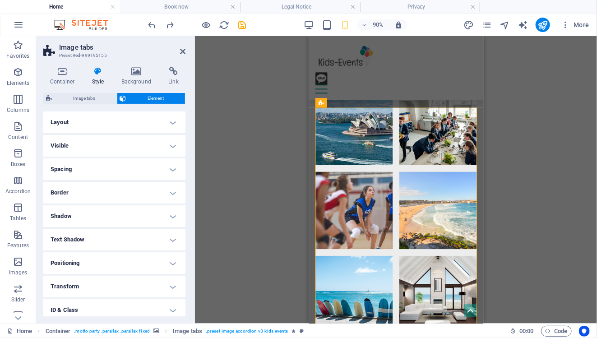
click at [173, 193] on h4 "Border" at bounding box center [114, 193] width 142 height 22
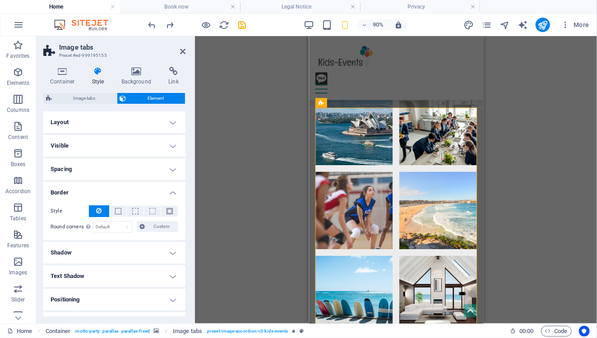
click at [173, 193] on h4 "Border" at bounding box center [114, 190] width 142 height 16
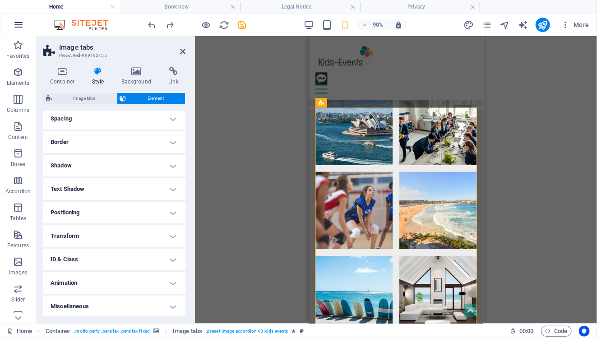
click at [21, 28] on icon "button" at bounding box center [18, 24] width 11 height 11
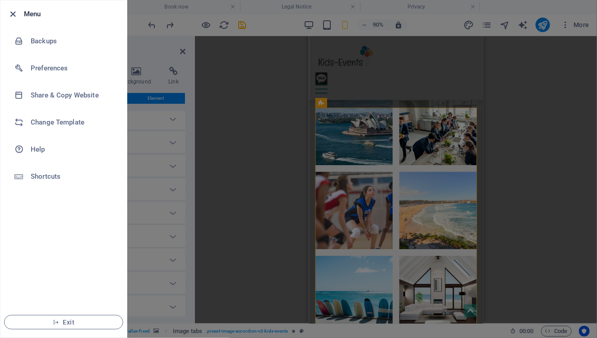
click at [13, 15] on icon "button" at bounding box center [13, 14] width 10 height 10
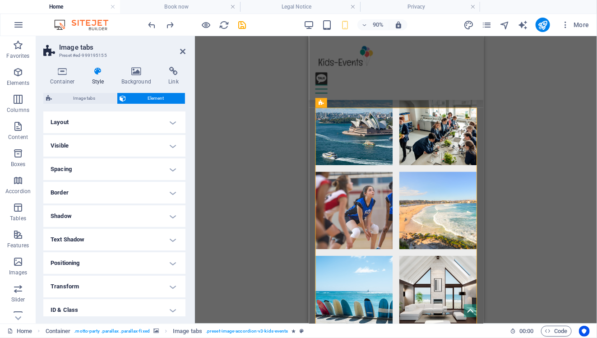
click at [101, 104] on div "Image tabs Element" at bounding box center [114, 98] width 142 height 11
click at [101, 98] on span "Image tabs" at bounding box center [85, 98] width 60 height 11
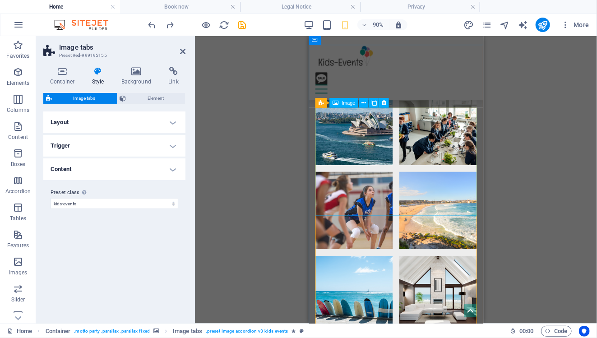
click at [347, 105] on span "Image" at bounding box center [348, 103] width 14 height 5
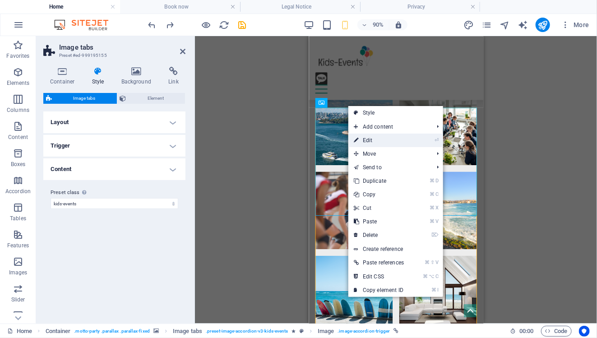
click at [372, 137] on link "⏎ Edit" at bounding box center [378, 140] width 61 height 14
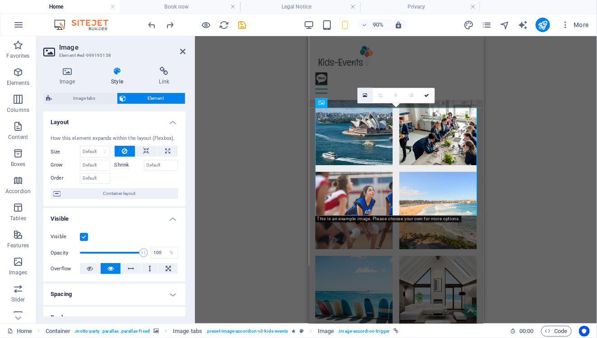
click at [363, 96] on icon at bounding box center [365, 95] width 5 height 6
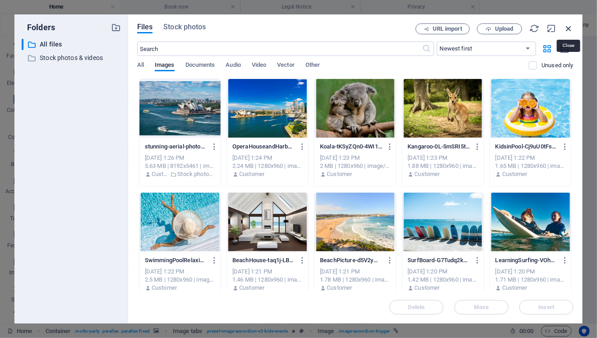
click at [571, 26] on icon "button" at bounding box center [568, 28] width 10 height 10
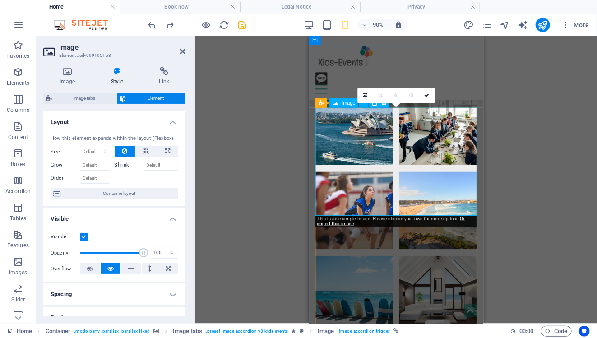
click at [428, 95] on icon at bounding box center [426, 95] width 5 height 5
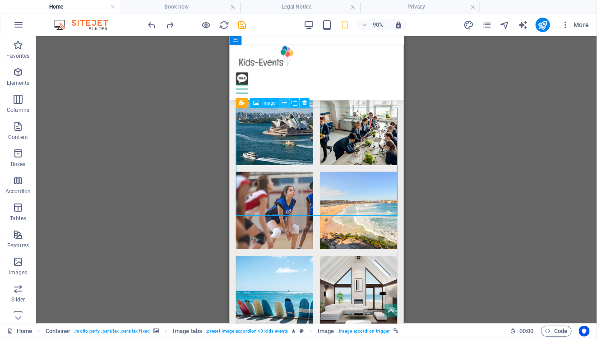
click at [284, 102] on icon at bounding box center [284, 103] width 5 height 9
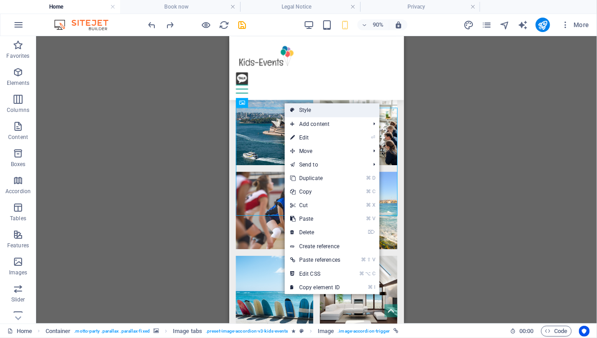
click at [302, 111] on link "Style" at bounding box center [332, 110] width 95 height 14
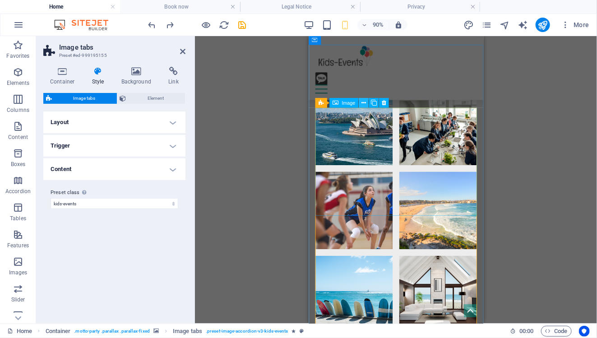
click at [364, 103] on icon at bounding box center [363, 103] width 5 height 9
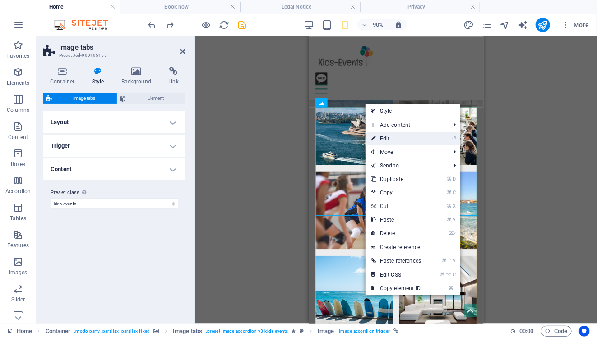
click at [393, 138] on link "⏎ Edit" at bounding box center [395, 139] width 61 height 14
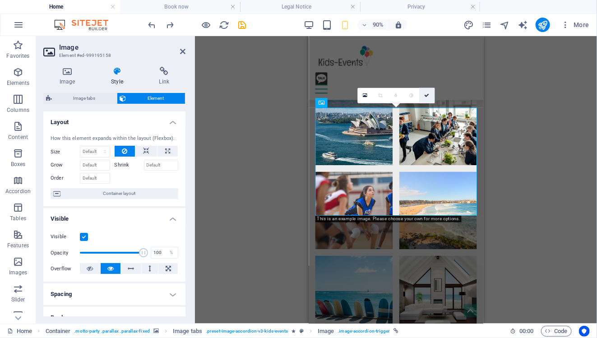
click at [428, 95] on icon at bounding box center [426, 95] width 5 height 5
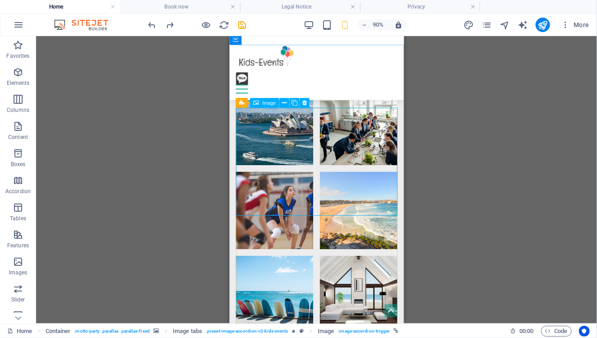
click at [271, 104] on span "Image" at bounding box center [269, 103] width 14 height 5
click at [286, 105] on button at bounding box center [284, 103] width 10 height 10
click at [284, 104] on icon at bounding box center [284, 103] width 5 height 9
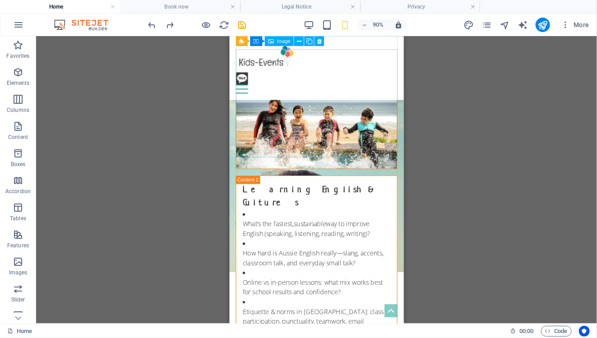
scroll to position [2343, 0]
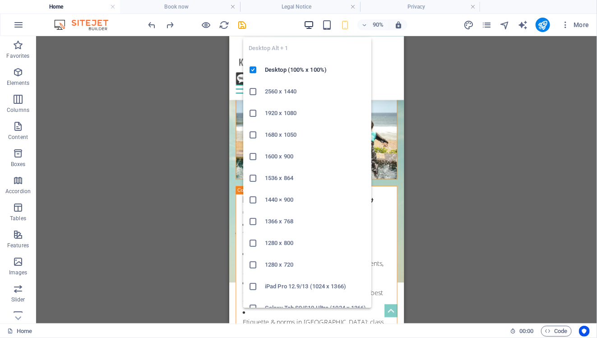
click at [310, 23] on icon "button" at bounding box center [308, 25] width 10 height 10
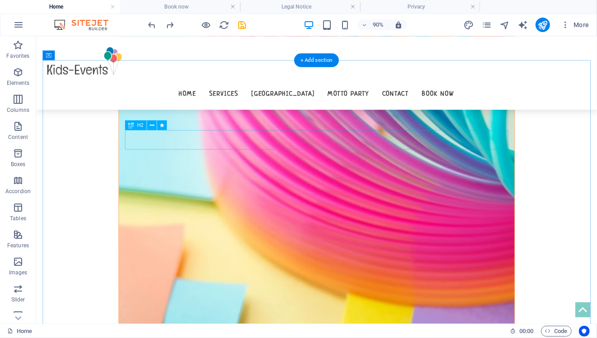
scroll to position [1318, 0]
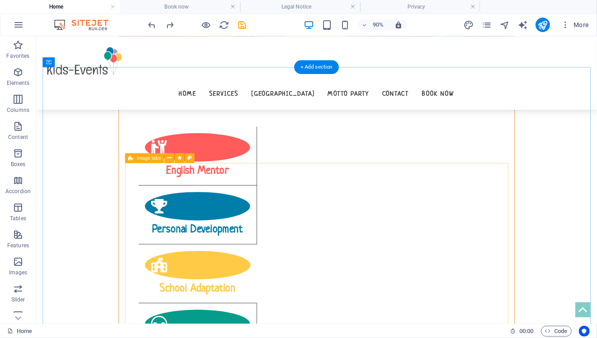
scroll to position [1311, 0]
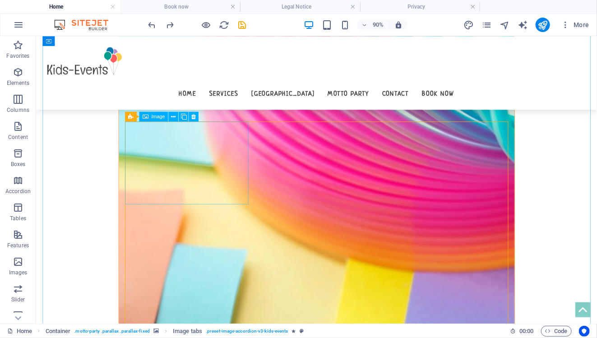
scroll to position [1355, 0]
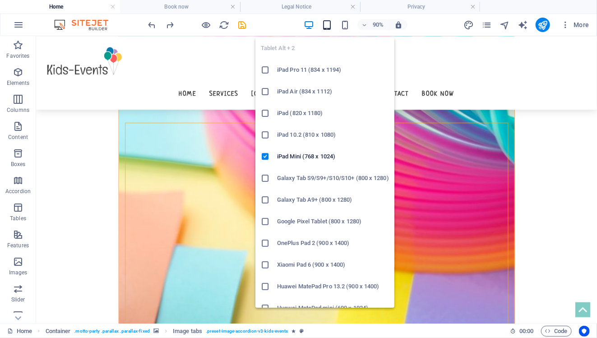
click at [325, 20] on icon "button" at bounding box center [326, 25] width 10 height 10
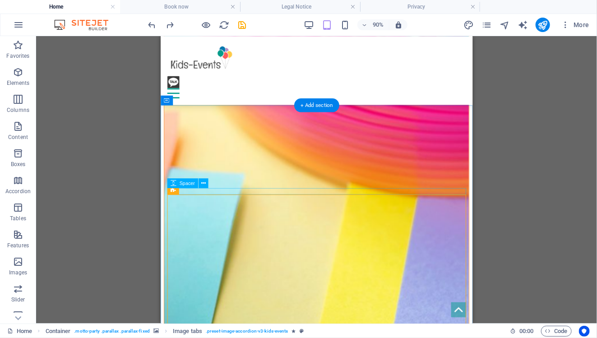
scroll to position [1324, 0]
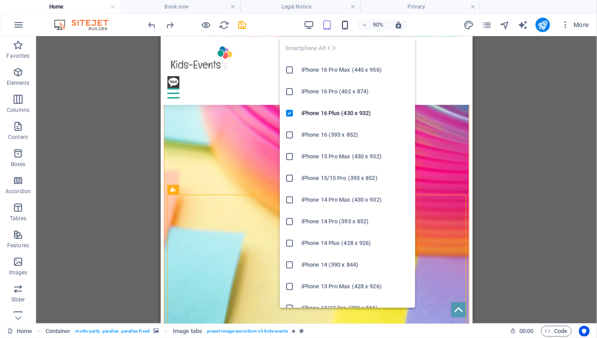
click at [349, 28] on icon "button" at bounding box center [345, 25] width 10 height 10
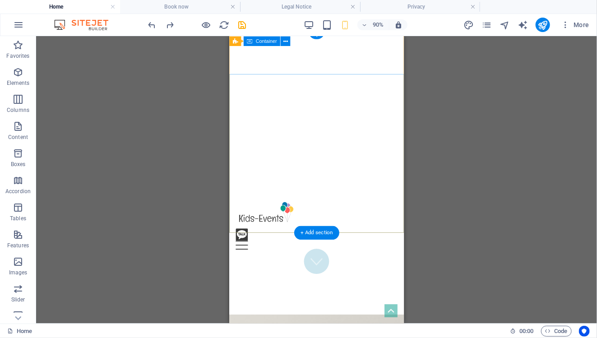
scroll to position [0, 0]
